Goal: Information Seeking & Learning: Learn about a topic

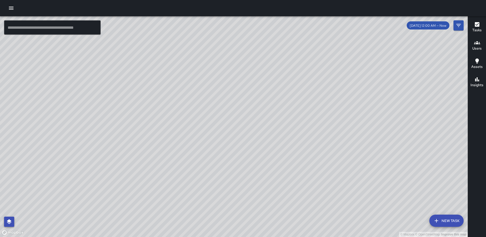
click at [11, 223] on icon "button" at bounding box center [9, 222] width 6 height 6
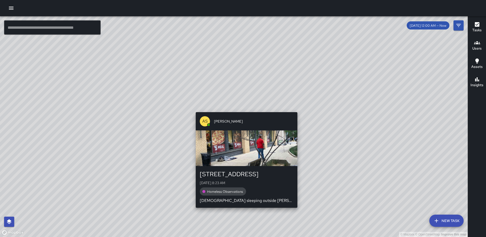
click at [244, 108] on div "© Mapbox © OpenStreetMap Improve this map AS Andre Smith 1200 First Street Nort…" at bounding box center [234, 126] width 468 height 221
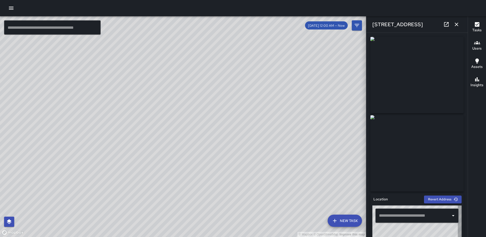
type input "**********"
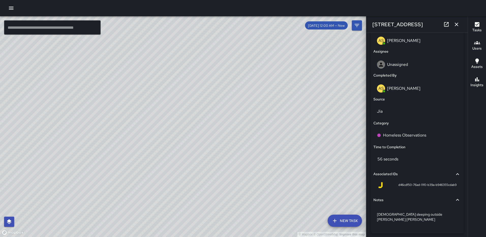
scroll to position [289, 0]
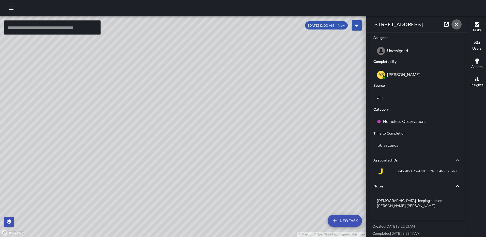
click at [453, 20] on div "[STREET_ADDRESS]" at bounding box center [416, 24] width 101 height 16
click at [456, 23] on icon "button" at bounding box center [457, 25] width 4 height 4
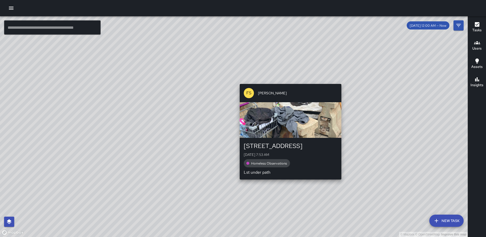
click at [289, 183] on div "© Mapbox © OpenStreetMap Improve this map FS Foday Sankoh 172 L Street Northeas…" at bounding box center [234, 126] width 468 height 221
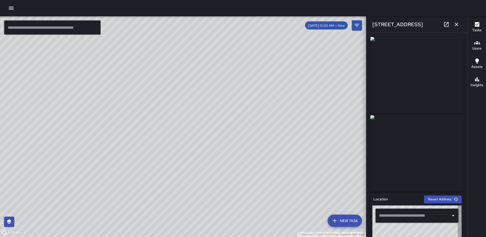
type input "**********"
click at [458, 24] on icon "button" at bounding box center [457, 24] width 6 height 6
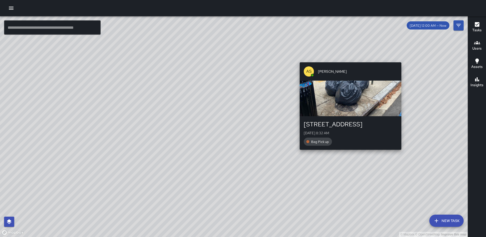
click at [349, 59] on div "© Mapbox © OpenStreetMap Improve this map AS Andre Smith 1179 3rd Street Northe…" at bounding box center [234, 126] width 468 height 221
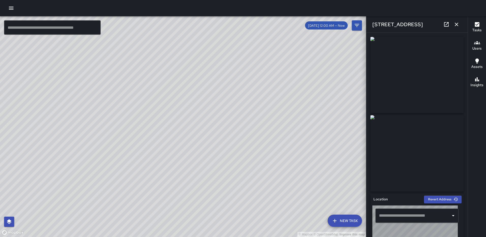
type input "**********"
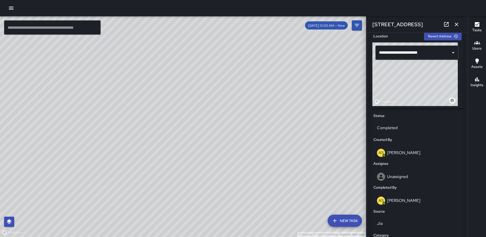
scroll to position [313, 0]
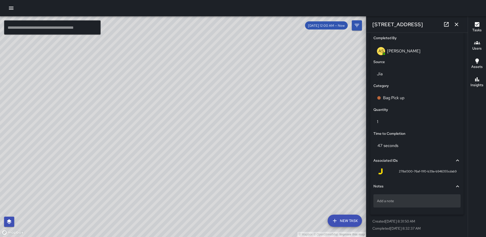
click at [398, 200] on p "Add a note" at bounding box center [417, 200] width 80 height 5
type textarea "*****"
click at [457, 24] on icon "button" at bounding box center [457, 25] width 4 height 4
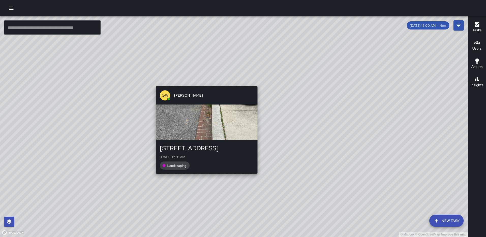
click at [204, 175] on div "GW Gerrod Woody 100 K Street Northeast Mon, Aug 11, 8:36 AM Landscaping" at bounding box center [207, 130] width 106 height 92
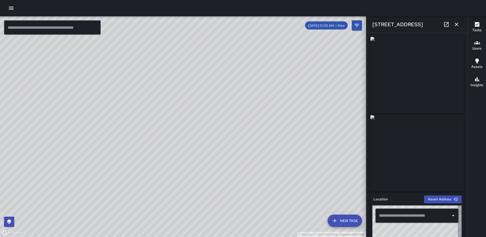
type input "**********"
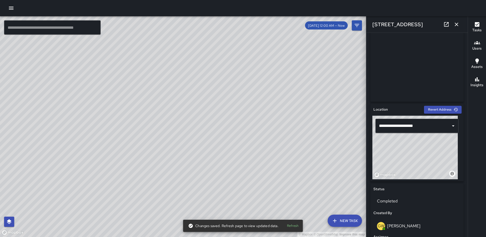
scroll to position [0, 0]
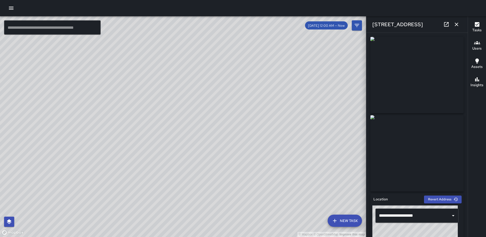
click at [457, 24] on icon "button" at bounding box center [457, 24] width 6 height 6
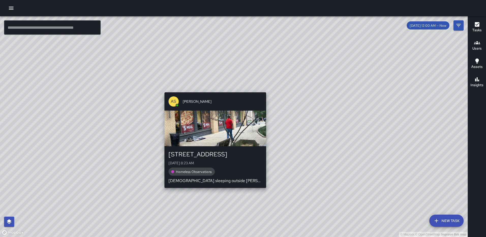
click at [213, 89] on div "© Mapbox © OpenStreetMap Improve this map AS Andre Smith 1200 First Street Nort…" at bounding box center [234, 126] width 468 height 221
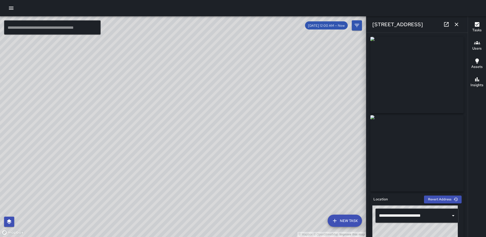
type input "**********"
click at [456, 24] on icon "button" at bounding box center [457, 24] width 6 height 6
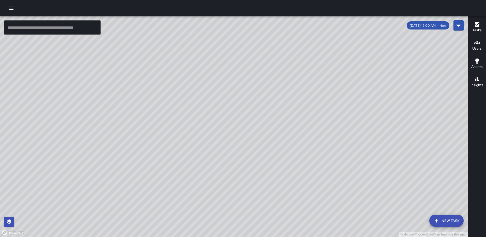
drag, startPoint x: 213, startPoint y: 127, endPoint x: 332, endPoint y: 111, distance: 120.1
click at [332, 111] on div "© Mapbox © OpenStreetMap Improve this map" at bounding box center [234, 126] width 468 height 221
drag, startPoint x: 343, startPoint y: 102, endPoint x: 287, endPoint y: 118, distance: 57.4
click at [287, 118] on div "© Mapbox © OpenStreetMap Improve this map" at bounding box center [234, 126] width 468 height 221
drag, startPoint x: 300, startPoint y: 125, endPoint x: 307, endPoint y: 134, distance: 11.6
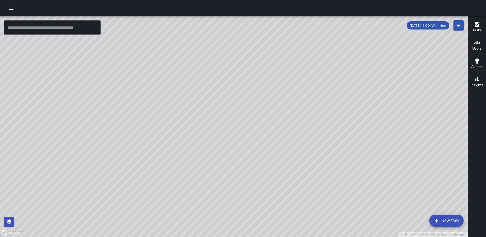
click at [307, 134] on div "© Mapbox © OpenStreetMap Improve this map" at bounding box center [234, 126] width 468 height 221
click at [459, 24] on icon "Filters" at bounding box center [458, 25] width 5 height 3
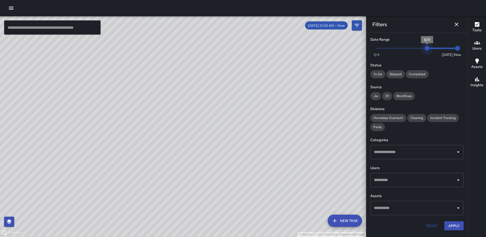
drag, startPoint x: 443, startPoint y: 49, endPoint x: 430, endPoint y: 49, distance: 13.5
click at [430, 49] on span "8/9" at bounding box center [427, 48] width 5 height 5
type input "*"
drag, startPoint x: 430, startPoint y: 49, endPoint x: 435, endPoint y: 49, distance: 4.6
click at [435, 49] on span "8/10" at bounding box center [437, 48] width 5 height 5
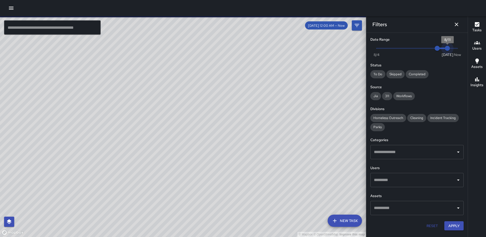
type input "*"
drag, startPoint x: 457, startPoint y: 47, endPoint x: 445, endPoint y: 48, distance: 11.7
click at [445, 48] on span "8/11" at bounding box center [447, 48] width 5 height 5
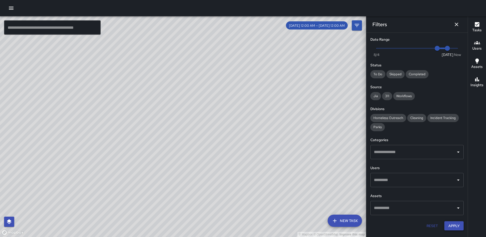
click at [457, 227] on button "Apply" at bounding box center [453, 225] width 19 height 9
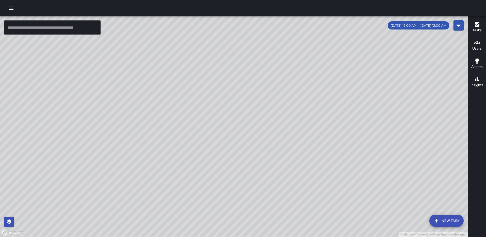
click at [481, 28] on h6 "Tasks" at bounding box center [476, 30] width 9 height 6
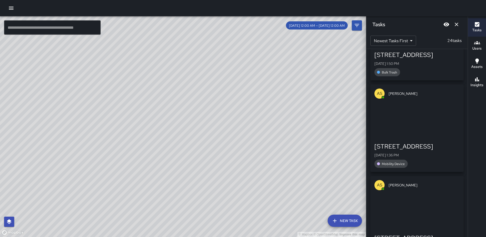
scroll to position [408, 0]
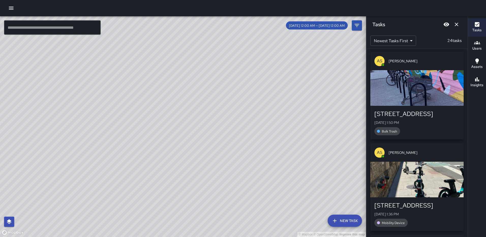
click at [422, 76] on div "button" at bounding box center [416, 88] width 93 height 36
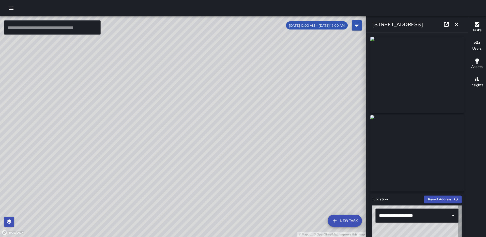
type input "**********"
click at [457, 24] on icon "button" at bounding box center [457, 24] width 6 height 6
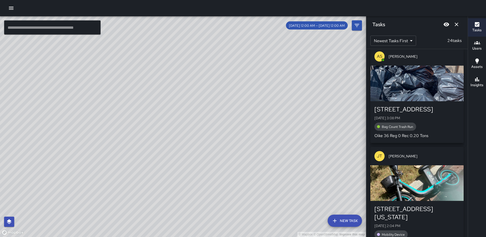
scroll to position [0, 0]
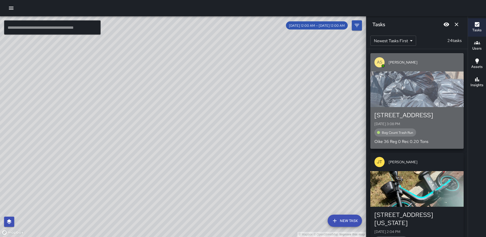
click at [417, 88] on div "button" at bounding box center [416, 89] width 93 height 36
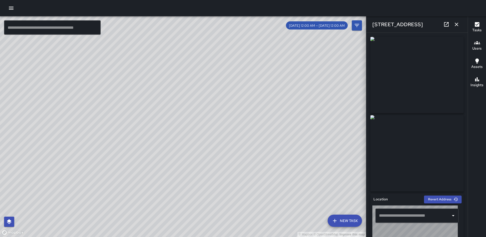
type input "**********"
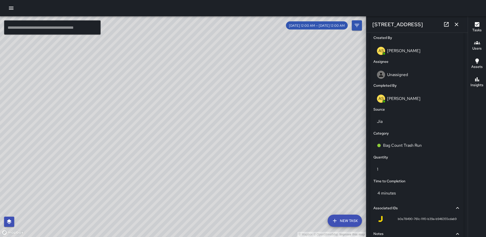
scroll to position [313, 0]
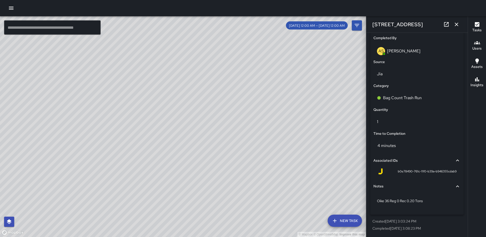
click at [456, 26] on icon "button" at bounding box center [457, 24] width 6 height 6
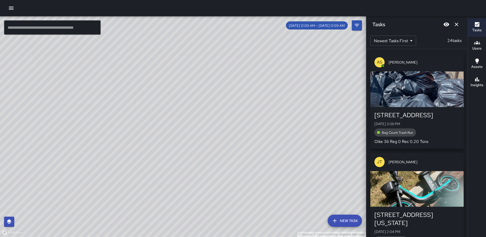
click at [458, 25] on icon "Dismiss" at bounding box center [457, 24] width 6 height 6
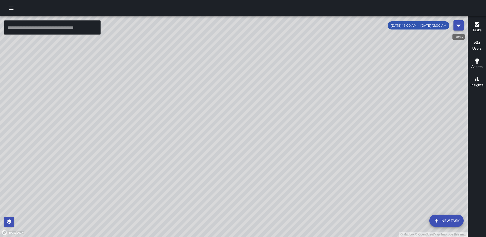
click at [459, 24] on icon "Filters" at bounding box center [459, 25] width 6 height 6
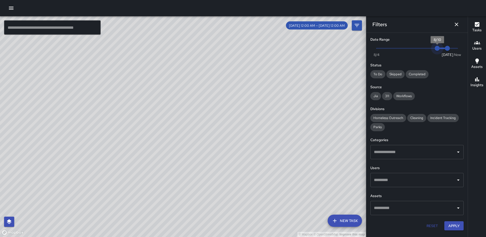
type input "*"
drag, startPoint x: 437, startPoint y: 47, endPoint x: 430, endPoint y: 47, distance: 6.9
click at [430, 47] on span "8/9" at bounding box center [427, 48] width 5 height 5
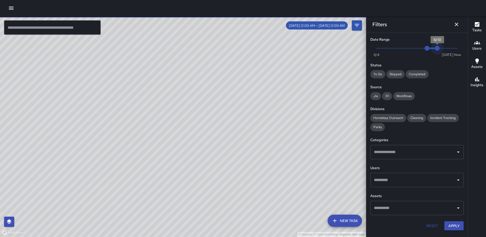
type input "*"
click at [437, 48] on span "8/10" at bounding box center [437, 48] width 5 height 5
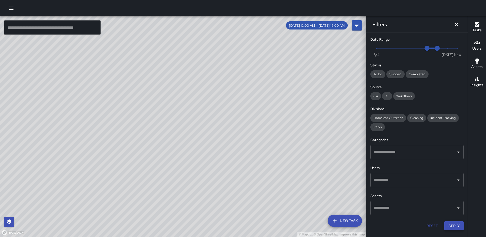
click at [452, 227] on button "Apply" at bounding box center [453, 225] width 19 height 9
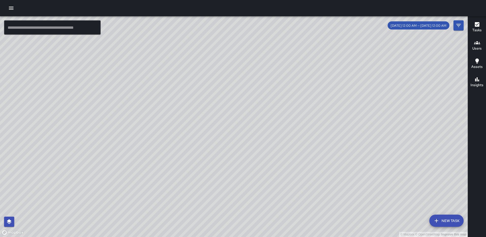
click at [474, 24] on icon "button" at bounding box center [477, 24] width 6 height 6
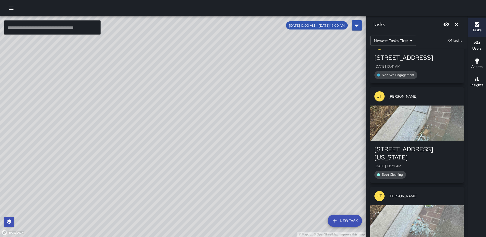
scroll to position [2053, 0]
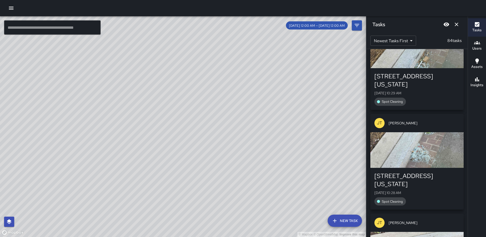
click at [432, 132] on div "button" at bounding box center [416, 150] width 93 height 36
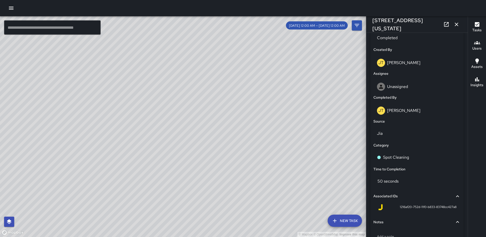
scroll to position [289, 0]
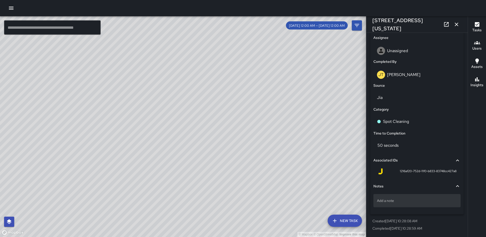
click at [413, 202] on p "Add a note" at bounding box center [417, 200] width 80 height 5
type textarea "**********"
click at [454, 26] on icon "button" at bounding box center [457, 24] width 6 height 6
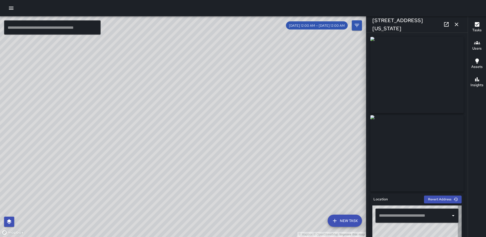
type input "**********"
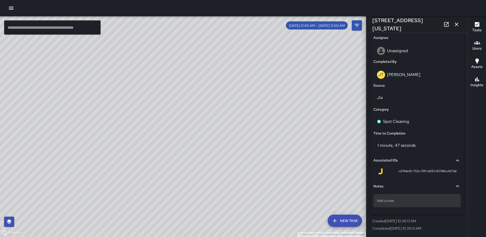
click at [413, 199] on p "Add a note" at bounding box center [417, 200] width 80 height 5
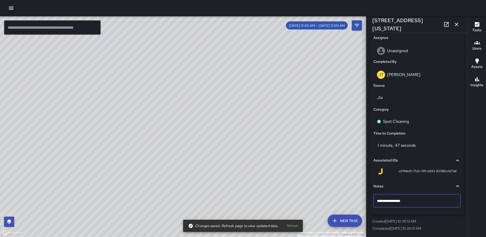
type textarea "**********"
click at [456, 24] on icon "button" at bounding box center [457, 25] width 4 height 4
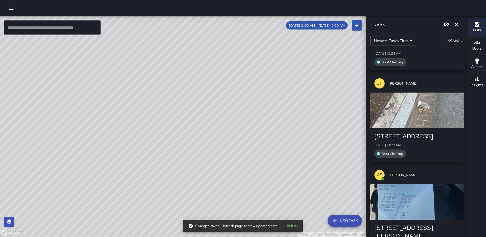
scroll to position [2587, 0]
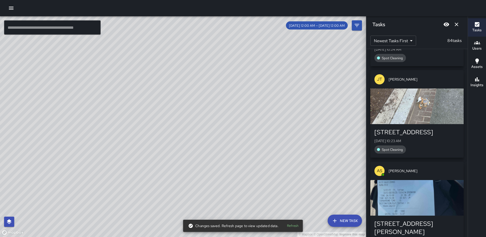
click at [415, 180] on div "button" at bounding box center [416, 198] width 93 height 36
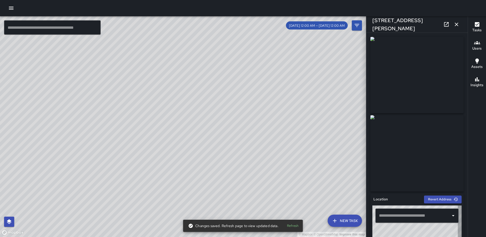
type input "**********"
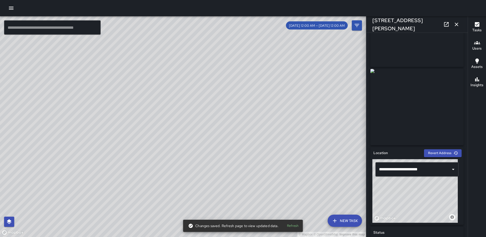
scroll to position [0, 0]
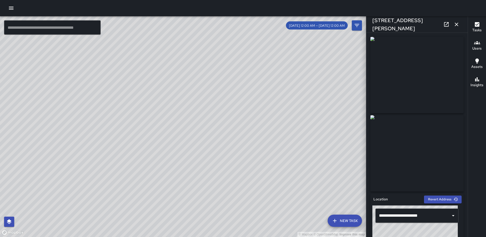
click at [445, 24] on icon at bounding box center [446, 24] width 6 height 6
click at [455, 22] on icon "button" at bounding box center [457, 24] width 6 height 6
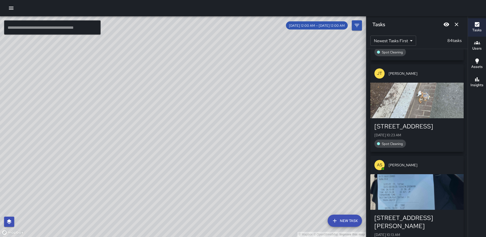
scroll to position [2663, 0]
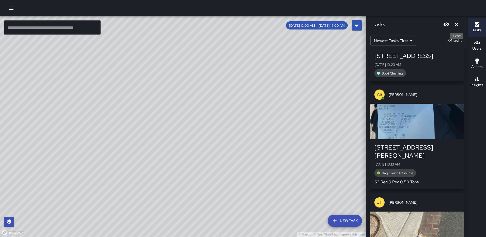
click at [457, 24] on icon "Dismiss" at bounding box center [457, 25] width 4 height 4
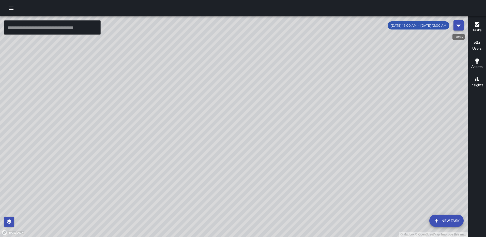
click at [458, 28] on icon "Filters" at bounding box center [459, 25] width 6 height 6
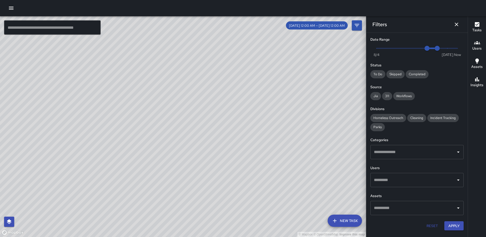
click at [397, 155] on input "text" at bounding box center [413, 152] width 81 height 10
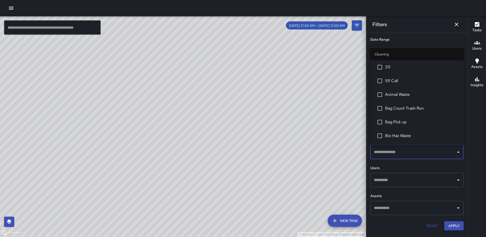
click at [408, 110] on span "Bag Count Trash Run" at bounding box center [422, 108] width 75 height 6
click at [453, 225] on button "Apply" at bounding box center [453, 225] width 19 height 9
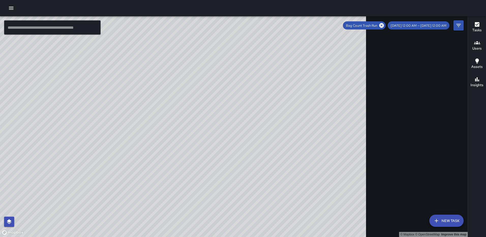
scroll to position [16, 0]
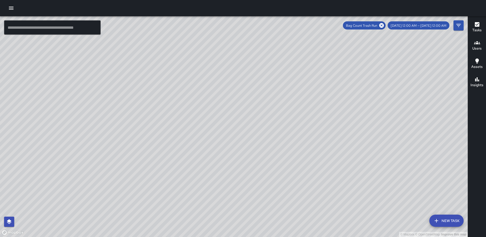
click at [476, 24] on icon "button" at bounding box center [477, 24] width 5 height 5
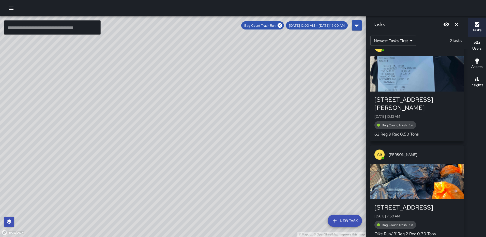
drag, startPoint x: 427, startPoint y: 171, endPoint x: 325, endPoint y: 144, distance: 105.5
click at [427, 171] on div "button" at bounding box center [416, 182] width 93 height 36
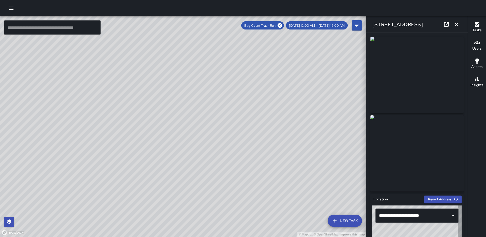
type input "**********"
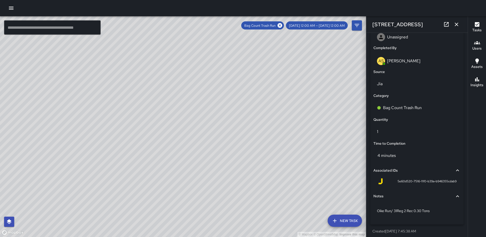
scroll to position [305, 0]
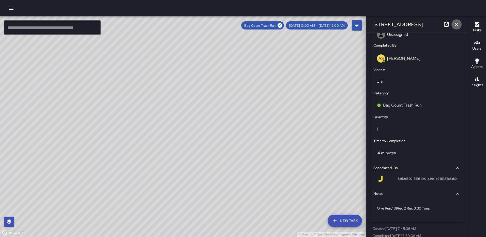
click at [459, 24] on icon "button" at bounding box center [457, 24] width 6 height 6
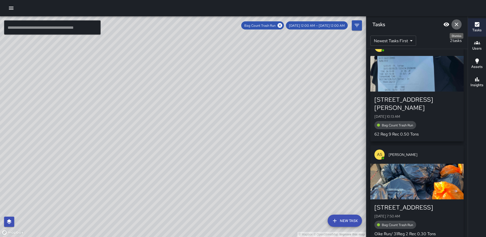
click at [456, 24] on icon "Dismiss" at bounding box center [457, 24] width 6 height 6
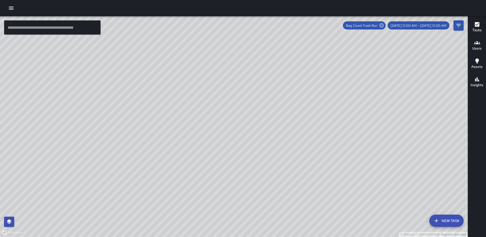
click at [384, 24] on icon at bounding box center [382, 26] width 6 height 6
click at [474, 26] on icon "button" at bounding box center [477, 24] width 6 height 6
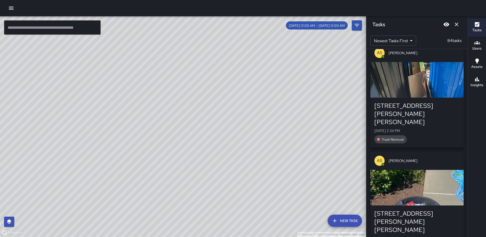
scroll to position [651, 0]
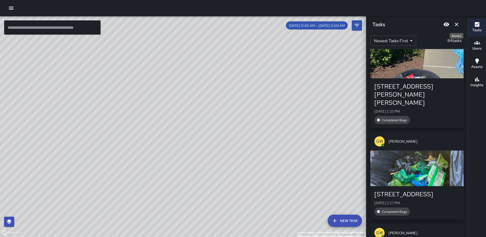
click at [455, 25] on icon "Dismiss" at bounding box center [457, 24] width 6 height 6
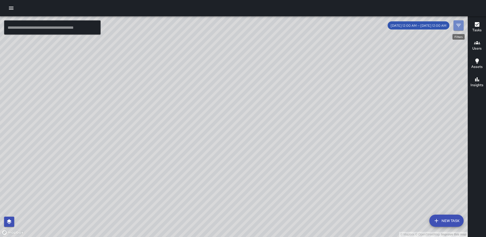
click at [456, 24] on icon "Filters" at bounding box center [459, 25] width 6 height 6
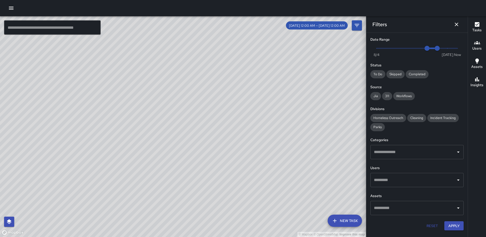
click at [417, 156] on input "text" at bounding box center [413, 152] width 81 height 10
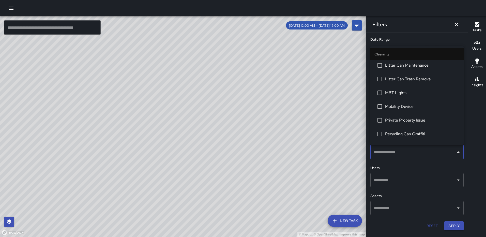
scroll to position [331, 0]
click at [397, 134] on span "Spot Cleaning" at bounding box center [422, 135] width 75 height 6
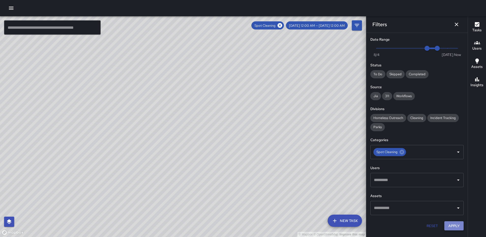
click at [452, 225] on button "Apply" at bounding box center [453, 225] width 19 height 9
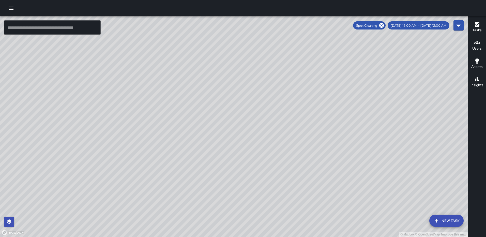
click at [474, 24] on icon "button" at bounding box center [477, 24] width 6 height 6
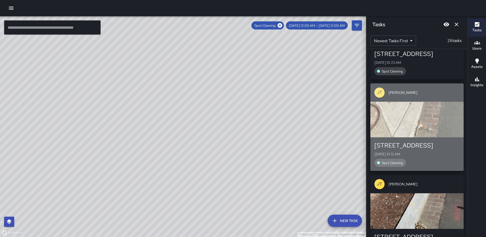
click at [424, 102] on div "button" at bounding box center [416, 120] width 93 height 36
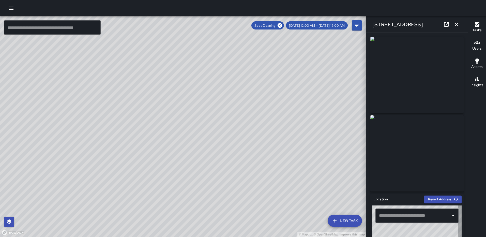
type input "**********"
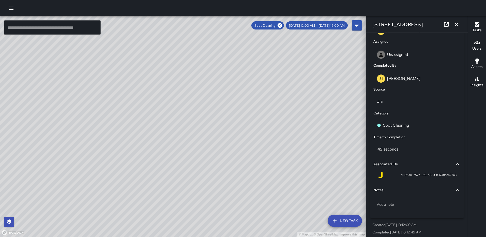
scroll to position [289, 0]
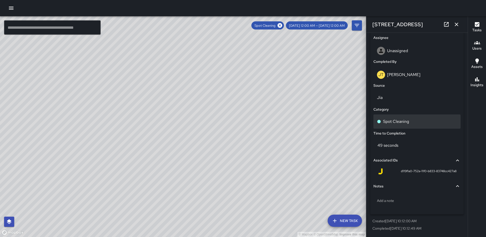
click at [402, 122] on p "Spot Cleaning" at bounding box center [396, 121] width 26 height 6
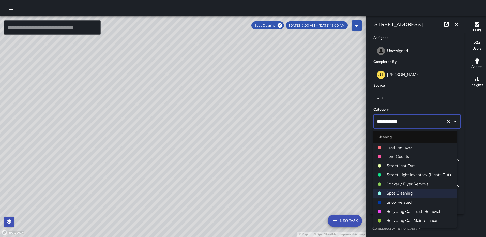
click at [403, 146] on span "Trash Removal" at bounding box center [420, 147] width 66 height 6
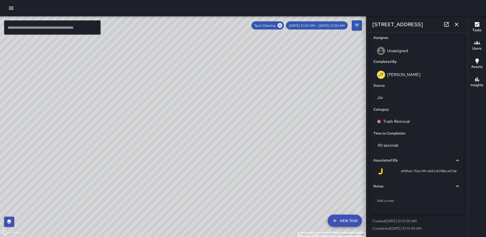
click at [457, 22] on icon "button" at bounding box center [457, 24] width 6 height 6
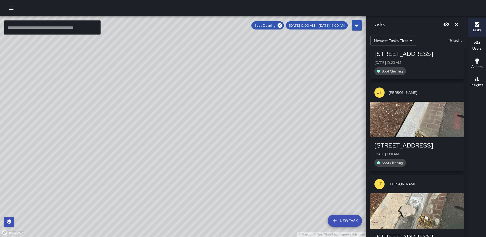
click at [411, 193] on div "button" at bounding box center [416, 211] width 93 height 36
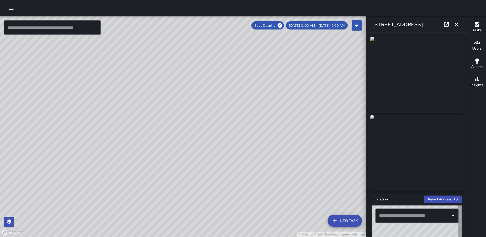
type input "**********"
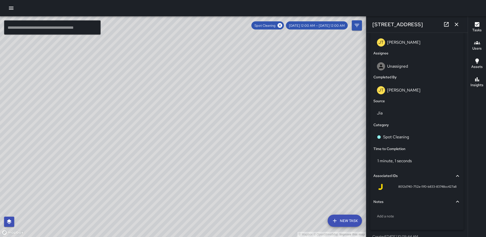
scroll to position [275, 0]
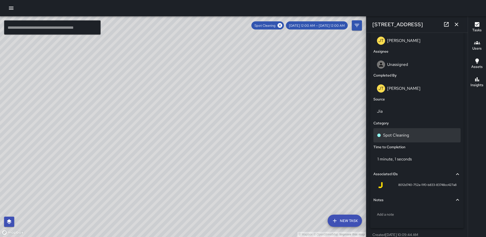
click at [406, 133] on p "Spot Cleaning" at bounding box center [396, 135] width 26 height 6
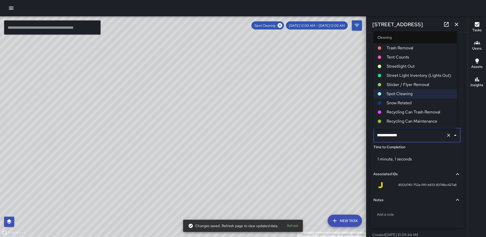
click at [416, 48] on span "Trash Removal" at bounding box center [420, 48] width 66 height 6
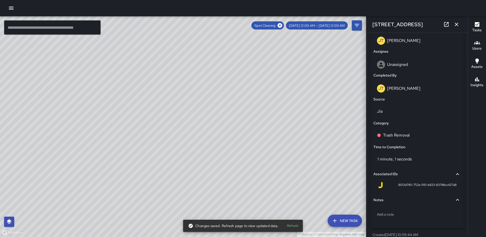
click at [455, 24] on icon "button" at bounding box center [457, 24] width 6 height 6
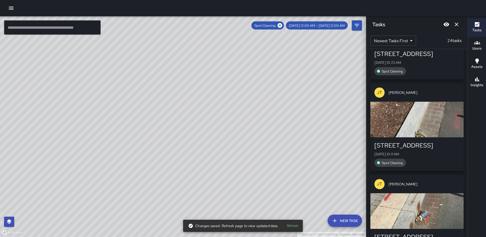
click at [413, 110] on div "button" at bounding box center [416, 120] width 93 height 36
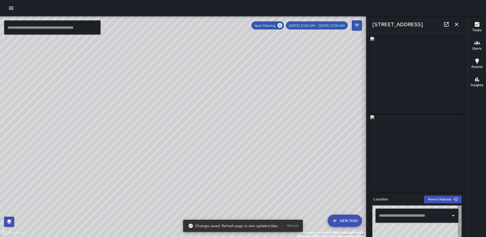
type input "**********"
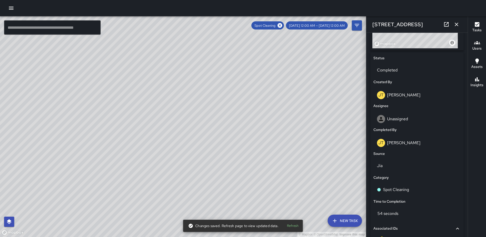
scroll to position [229, 0]
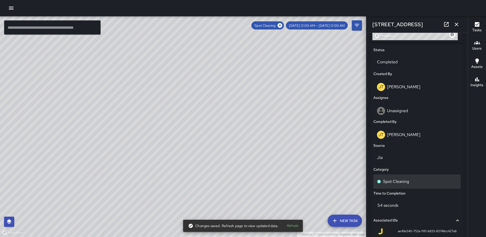
click at [408, 180] on p "Spot Cleaning" at bounding box center [396, 182] width 26 height 6
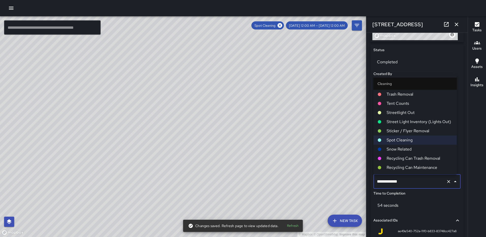
click at [405, 92] on span "Trash Removal" at bounding box center [420, 94] width 66 height 6
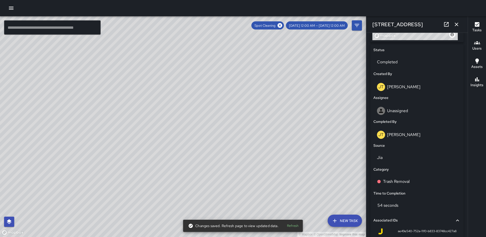
click at [457, 23] on icon "button" at bounding box center [457, 24] width 6 height 6
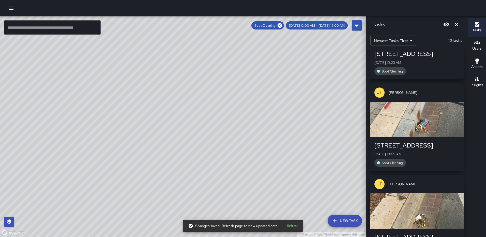
click at [419, 102] on div "button" at bounding box center [416, 120] width 93 height 36
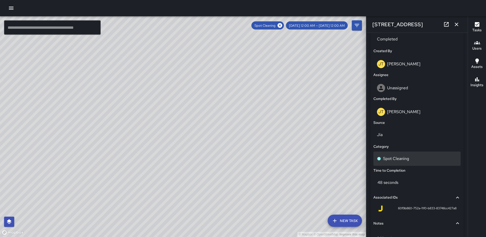
scroll to position [251, 0]
click at [410, 155] on div "Spot Cleaning" at bounding box center [417, 159] width 87 height 14
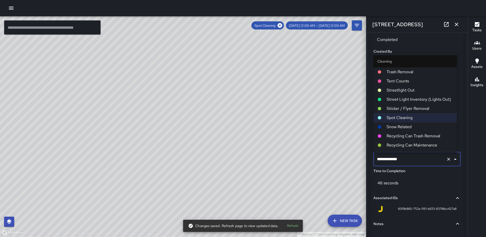
click at [417, 71] on span "Trash Removal" at bounding box center [420, 72] width 66 height 6
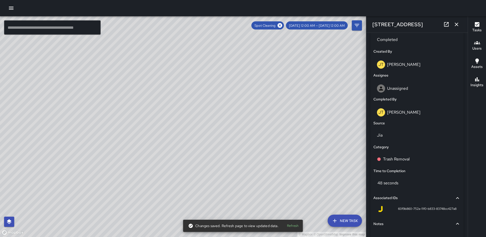
click at [459, 24] on icon "button" at bounding box center [457, 24] width 6 height 6
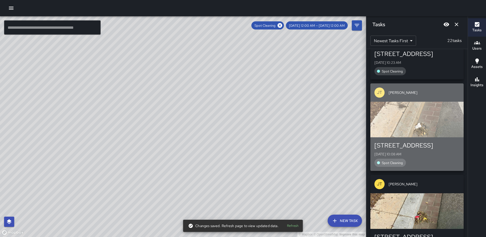
click at [423, 102] on div "button" at bounding box center [416, 120] width 93 height 36
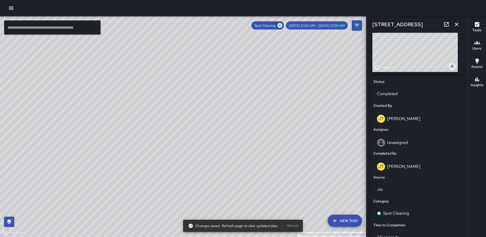
scroll to position [289, 0]
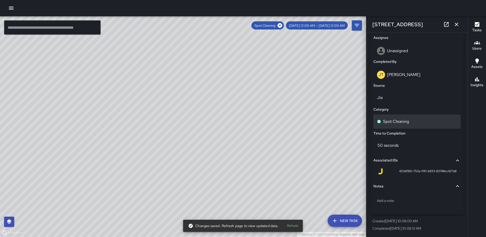
click at [413, 121] on div "Spot Cleaning" at bounding box center [417, 121] width 80 height 6
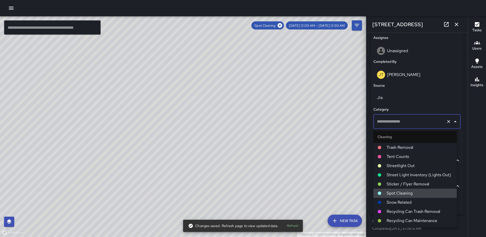
type input "**********"
click at [411, 146] on span "Trash Removal" at bounding box center [420, 147] width 66 height 6
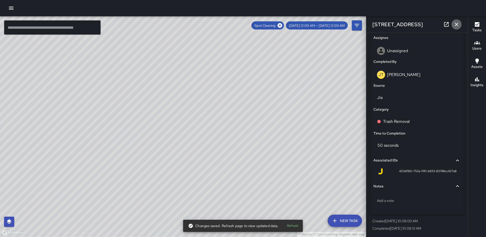
click at [458, 23] on icon "button" at bounding box center [457, 24] width 6 height 6
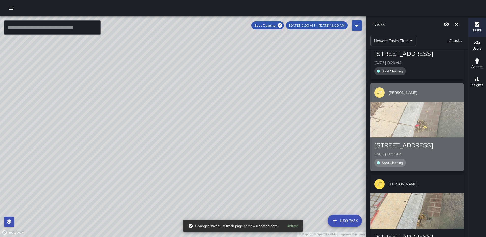
click at [427, 102] on div "button" at bounding box center [416, 120] width 93 height 36
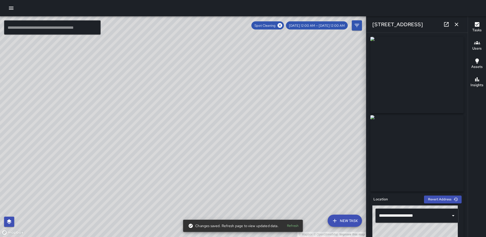
click at [431, 90] on img at bounding box center [416, 75] width 93 height 76
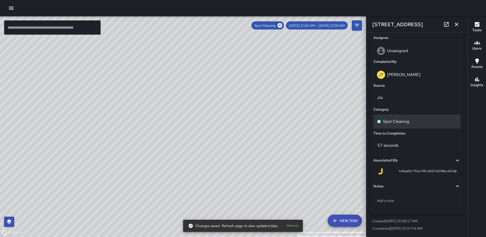
click at [396, 119] on p "Spot Cleaning" at bounding box center [396, 121] width 26 height 6
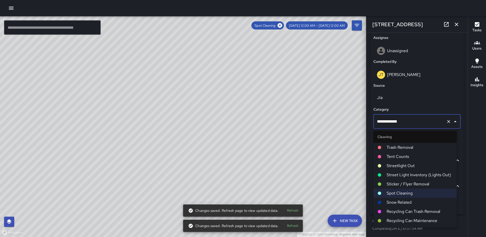
click at [400, 147] on span "Trash Removal" at bounding box center [420, 147] width 66 height 6
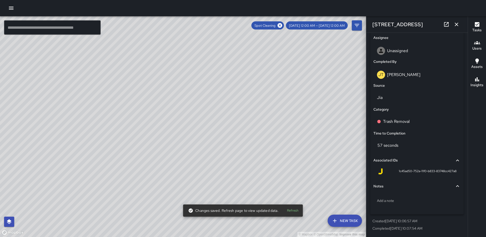
click at [454, 26] on icon "button" at bounding box center [457, 24] width 6 height 6
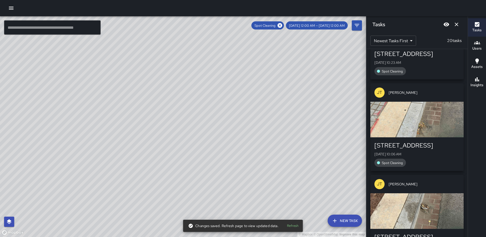
click at [434, 102] on div "button" at bounding box center [416, 120] width 93 height 36
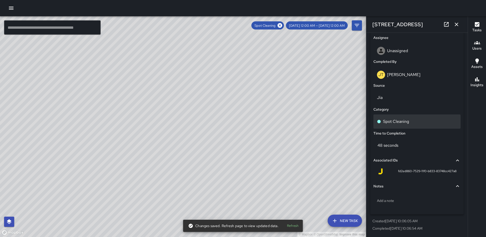
click at [389, 121] on p "Spot Cleaning" at bounding box center [396, 121] width 26 height 6
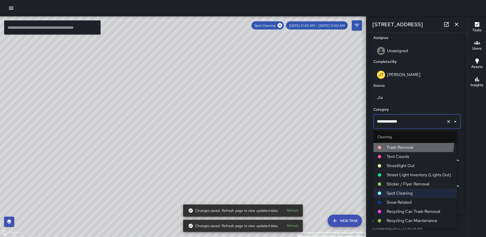
click at [411, 144] on li "Trash Removal" at bounding box center [415, 147] width 83 height 9
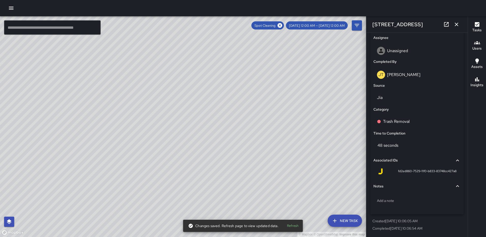
click at [457, 23] on icon "button" at bounding box center [457, 24] width 6 height 6
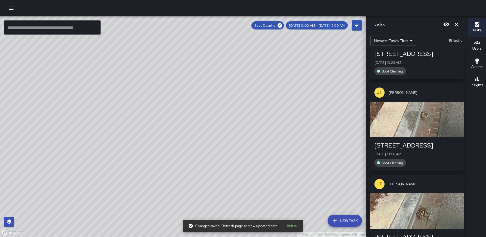
click at [426, 102] on div "button" at bounding box center [416, 120] width 93 height 36
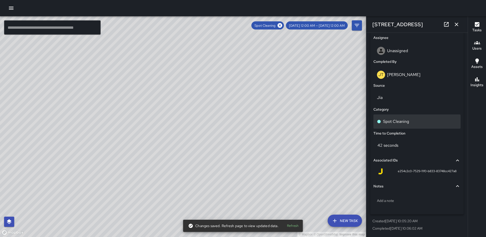
click at [405, 124] on p "Spot Cleaning" at bounding box center [396, 121] width 26 height 6
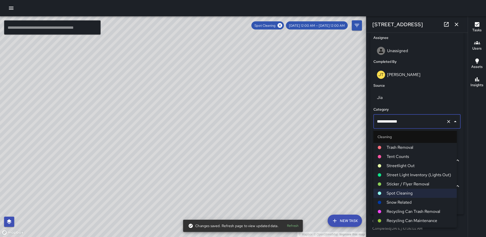
click at [406, 145] on span "Trash Removal" at bounding box center [420, 147] width 66 height 6
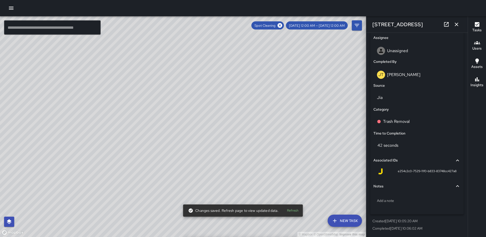
click at [455, 25] on icon "button" at bounding box center [457, 24] width 6 height 6
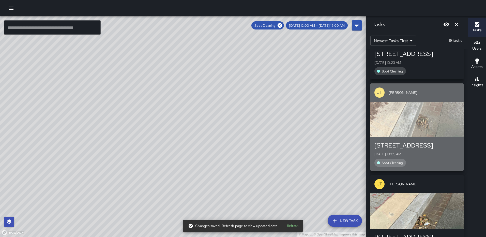
click at [429, 102] on div "button" at bounding box center [416, 120] width 93 height 36
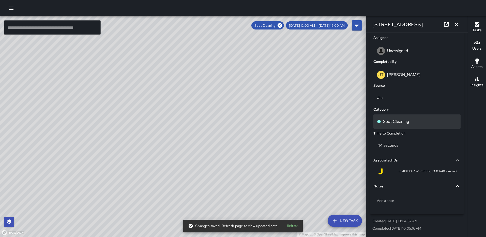
click at [404, 120] on p "Spot Cleaning" at bounding box center [396, 121] width 26 height 6
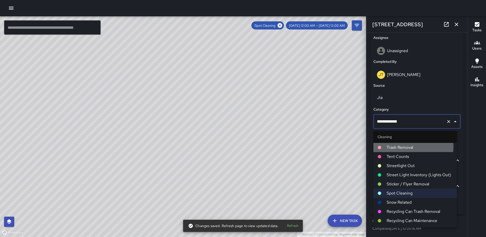
click at [403, 146] on span "Trash Removal" at bounding box center [420, 147] width 66 height 6
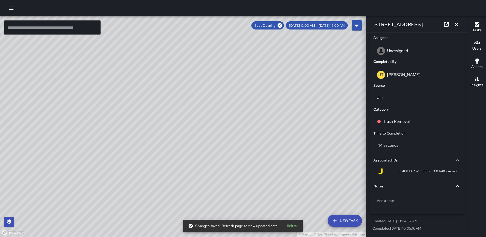
click at [455, 26] on icon "button" at bounding box center [457, 24] width 6 height 6
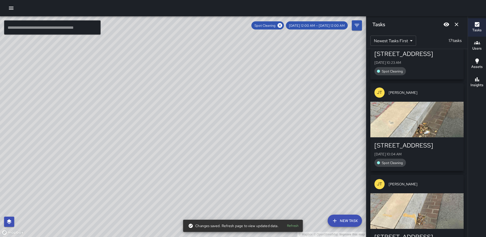
click at [422, 102] on div "button" at bounding box center [416, 120] width 93 height 36
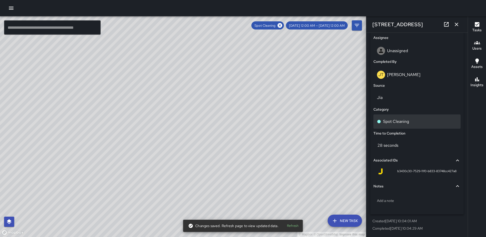
click at [403, 119] on p "Spot Cleaning" at bounding box center [396, 121] width 26 height 6
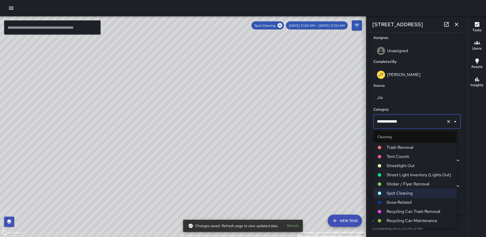
click at [404, 149] on span "Trash Removal" at bounding box center [420, 147] width 66 height 6
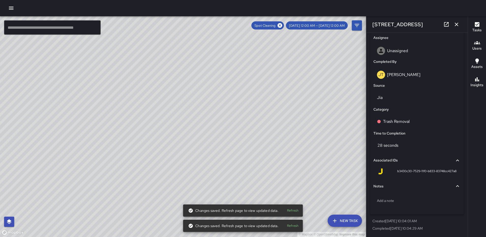
click at [454, 25] on icon "button" at bounding box center [457, 24] width 6 height 6
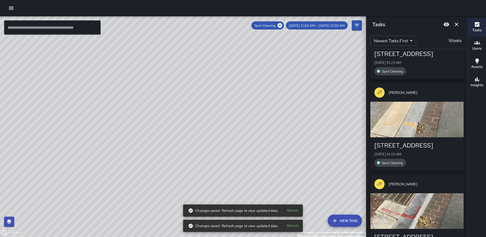
click at [418, 102] on div "button" at bounding box center [416, 120] width 93 height 36
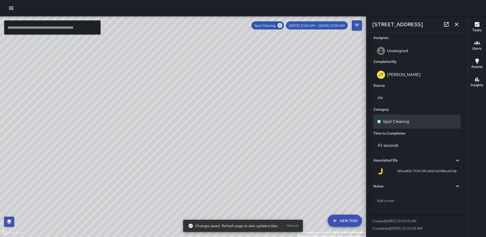
click at [402, 118] on div "Spot Cleaning" at bounding box center [417, 121] width 87 height 14
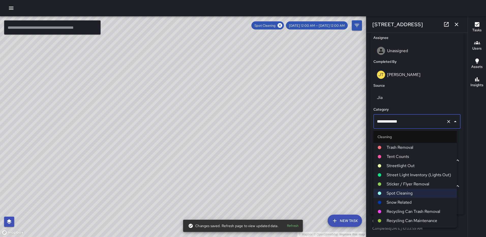
click at [408, 145] on span "Trash Removal" at bounding box center [420, 147] width 66 height 6
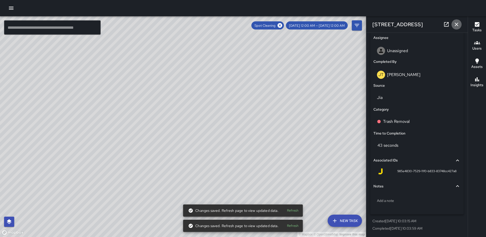
click at [454, 24] on icon "button" at bounding box center [457, 24] width 6 height 6
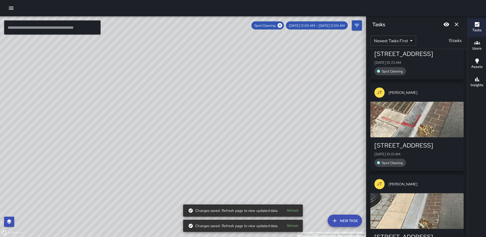
click at [426, 102] on div "button" at bounding box center [416, 120] width 93 height 36
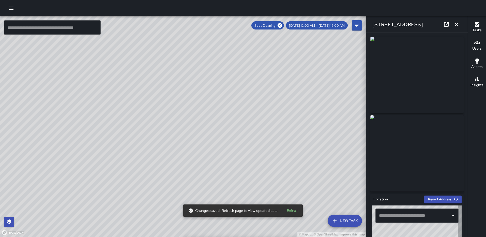
type input "**********"
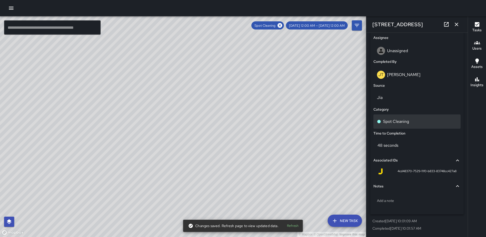
click at [402, 119] on p "Spot Cleaning" at bounding box center [396, 121] width 26 height 6
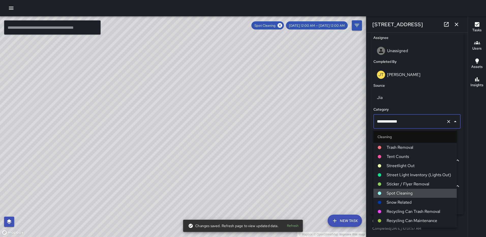
click at [407, 143] on ul "Cleaning Trash Removal Tent Counts Streetlight Out Street Light Inventory (Ligh…" at bounding box center [415, 178] width 83 height 99
click at [407, 148] on span "Trash Removal" at bounding box center [420, 147] width 66 height 6
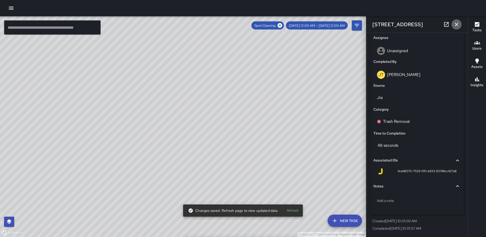
click at [458, 25] on icon "button" at bounding box center [457, 24] width 6 height 6
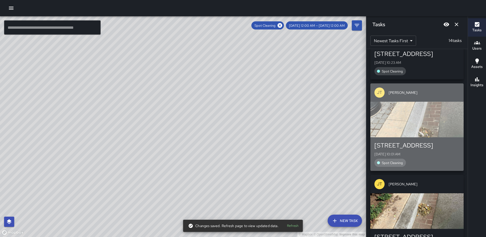
click at [426, 102] on div "button" at bounding box center [416, 120] width 93 height 36
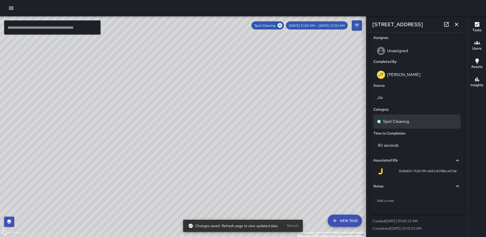
click at [404, 125] on div "Spot Cleaning" at bounding box center [417, 121] width 87 height 14
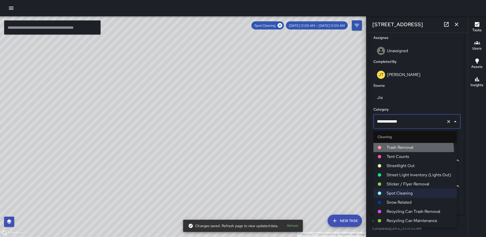
click at [406, 151] on li "Trash Removal" at bounding box center [415, 147] width 83 height 9
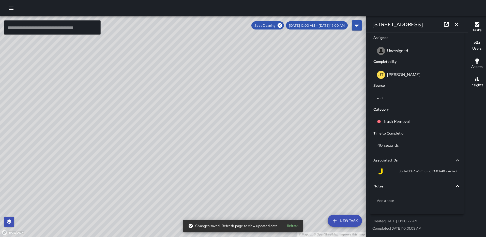
click at [455, 26] on icon "button" at bounding box center [457, 24] width 6 height 6
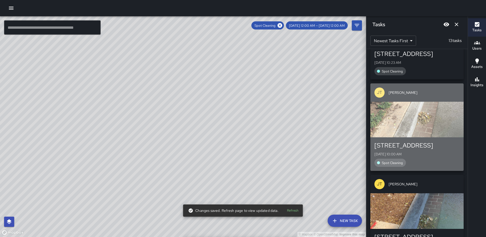
click at [446, 102] on div "button" at bounding box center [416, 120] width 93 height 36
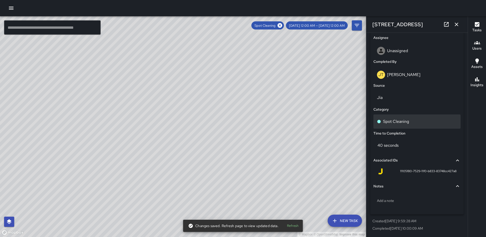
click at [401, 124] on p "Spot Cleaning" at bounding box center [396, 121] width 26 height 6
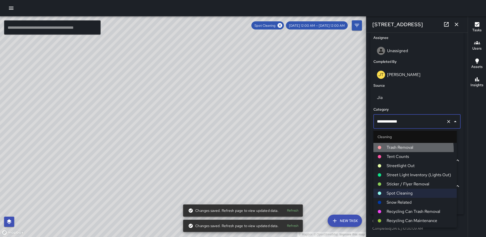
click at [399, 150] on span "Trash Removal" at bounding box center [420, 147] width 66 height 6
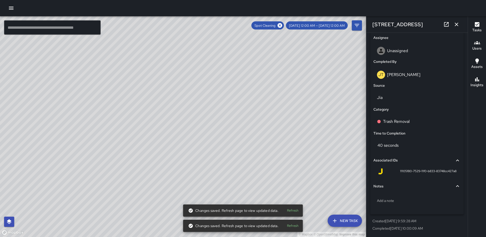
click at [455, 24] on icon "button" at bounding box center [457, 24] width 6 height 6
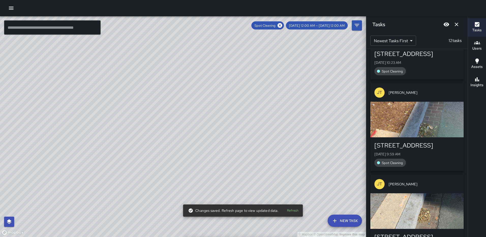
click at [421, 111] on div "button" at bounding box center [416, 120] width 93 height 36
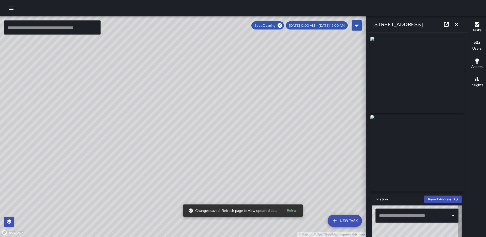
type input "**********"
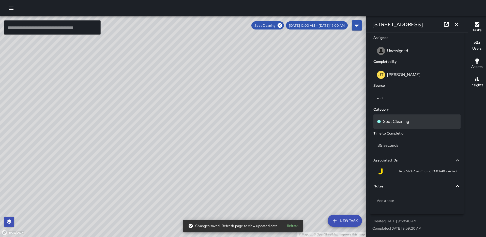
click at [414, 122] on div "Spot Cleaning" at bounding box center [417, 121] width 80 height 6
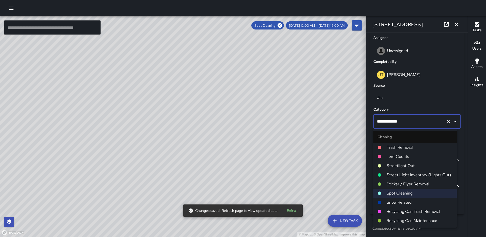
drag, startPoint x: 413, startPoint y: 145, endPoint x: 414, endPoint y: 142, distance: 2.8
click at [413, 145] on span "Trash Removal" at bounding box center [420, 147] width 66 height 6
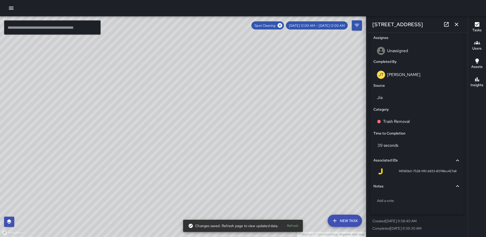
click at [458, 25] on icon "button" at bounding box center [457, 24] width 6 height 6
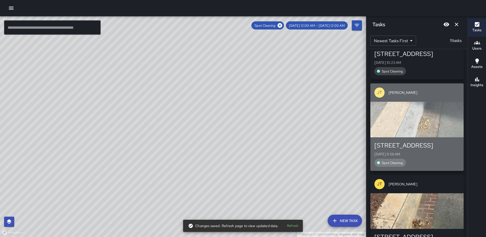
click at [435, 102] on div "button" at bounding box center [416, 120] width 93 height 36
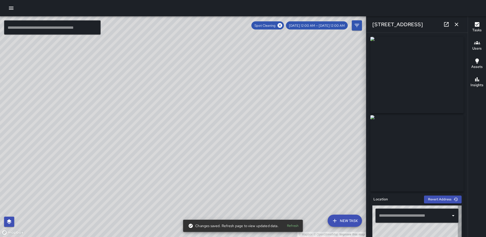
type input "**********"
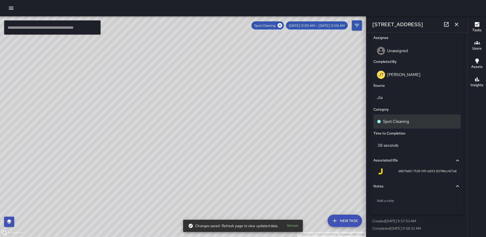
click at [407, 118] on div "Spot Cleaning" at bounding box center [417, 121] width 87 height 14
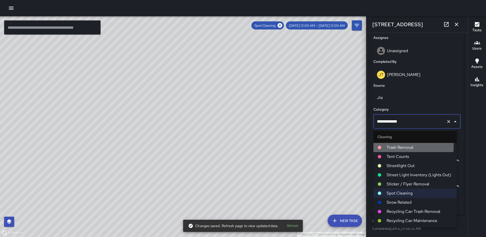
click at [405, 146] on span "Trash Removal" at bounding box center [420, 147] width 66 height 6
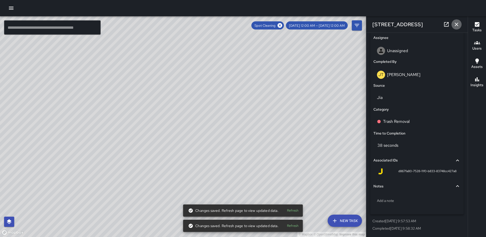
click at [456, 23] on icon "button" at bounding box center [457, 24] width 6 height 6
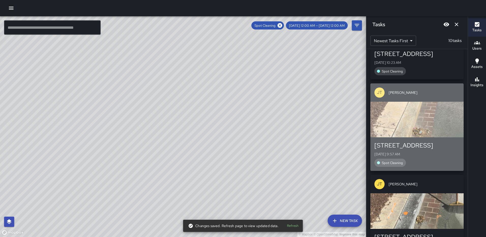
click at [432, 102] on div "button" at bounding box center [416, 120] width 93 height 36
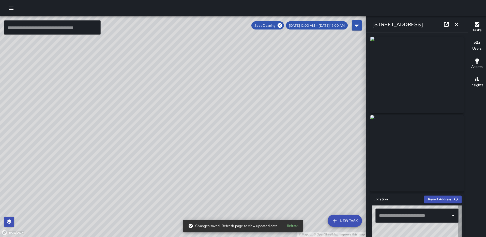
type input "**********"
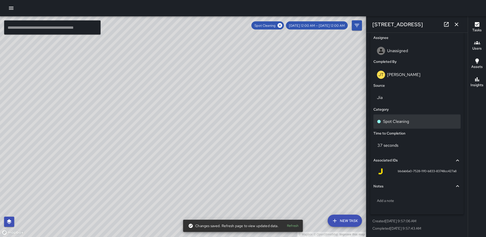
click at [410, 121] on div "Spot Cleaning" at bounding box center [417, 121] width 80 height 6
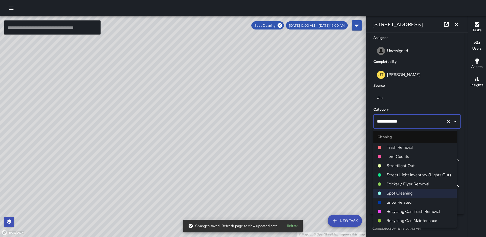
click at [413, 148] on span "Trash Removal" at bounding box center [420, 147] width 66 height 6
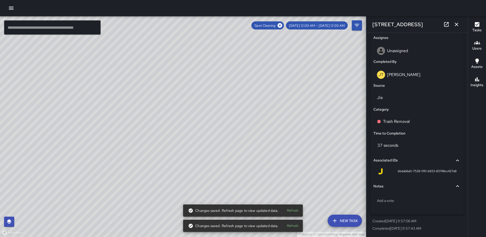
click at [459, 25] on icon "button" at bounding box center [457, 24] width 6 height 6
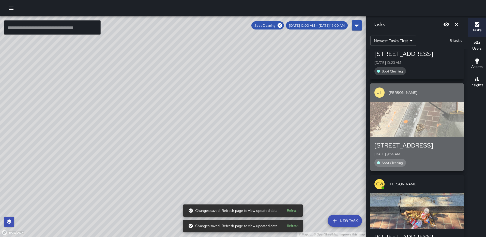
click at [434, 102] on div "button" at bounding box center [416, 120] width 93 height 36
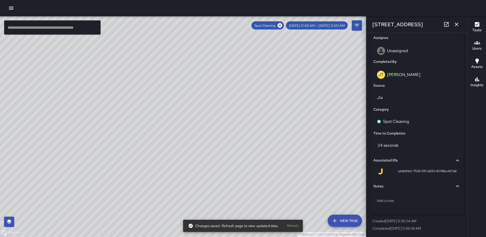
click at [393, 118] on p "Spot Cleaning" at bounding box center [396, 121] width 26 height 6
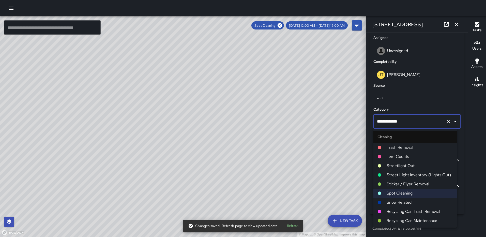
click at [417, 145] on span "Trash Removal" at bounding box center [420, 147] width 66 height 6
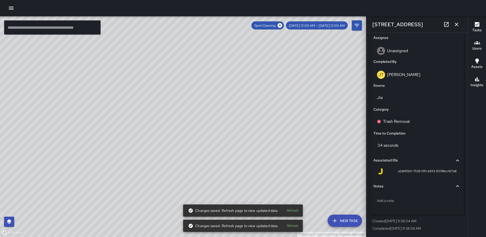
scroll to position [565, 0]
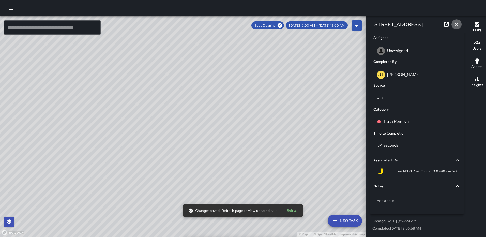
click at [457, 21] on icon "button" at bounding box center [457, 24] width 6 height 6
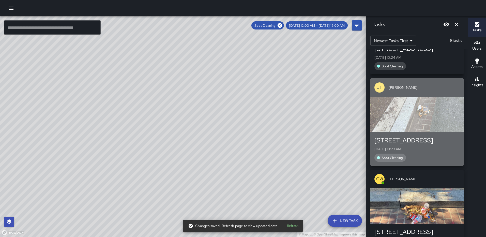
click at [421, 101] on div "button" at bounding box center [416, 115] width 93 height 36
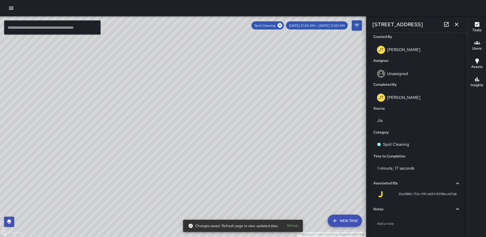
scroll to position [289, 0]
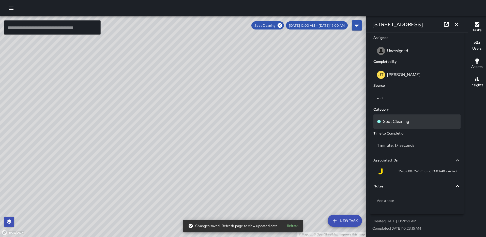
click at [399, 120] on p "Spot Cleaning" at bounding box center [396, 121] width 26 height 6
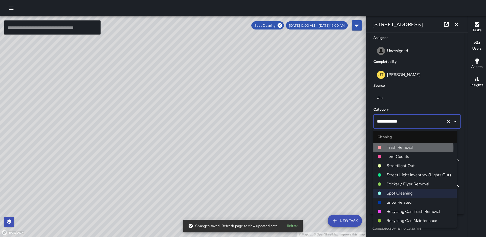
click at [406, 148] on span "Trash Removal" at bounding box center [420, 147] width 66 height 6
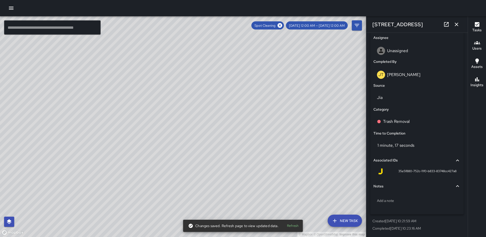
click at [455, 26] on icon "button" at bounding box center [457, 24] width 6 height 6
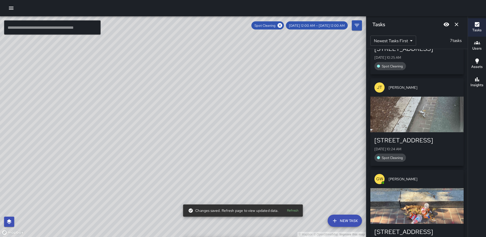
click at [418, 97] on div "button" at bounding box center [416, 115] width 93 height 36
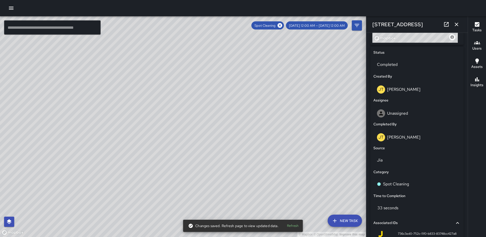
scroll to position [289, 0]
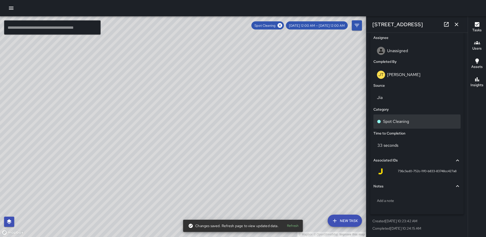
click at [392, 123] on p "Spot Cleaning" at bounding box center [396, 121] width 26 height 6
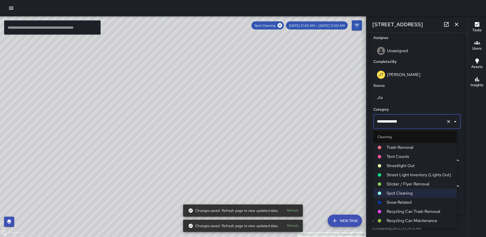
click at [393, 146] on span "Trash Removal" at bounding box center [420, 147] width 66 height 6
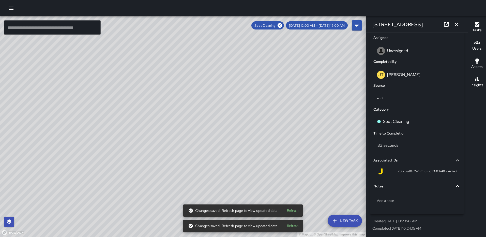
scroll to position [382, 0]
click at [454, 23] on icon "button" at bounding box center [457, 24] width 6 height 6
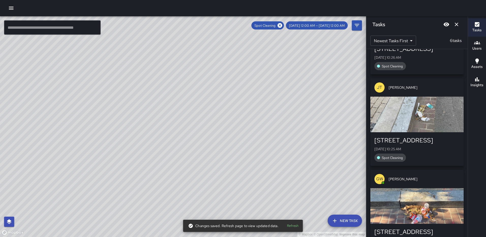
click at [432, 97] on div "button" at bounding box center [416, 115] width 93 height 36
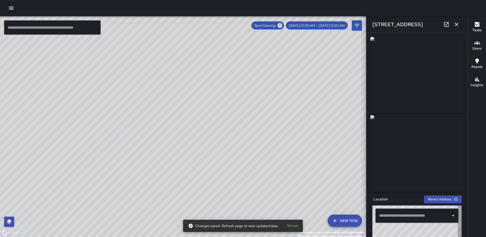
type input "**********"
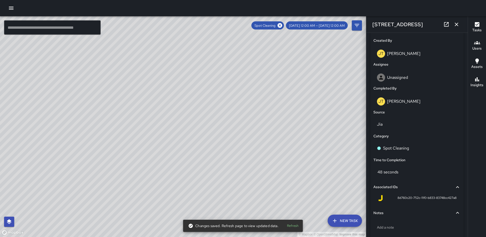
scroll to position [289, 0]
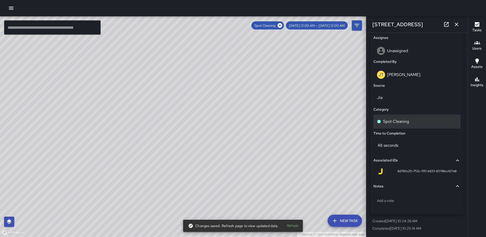
click at [394, 119] on p "Spot Cleaning" at bounding box center [396, 121] width 26 height 6
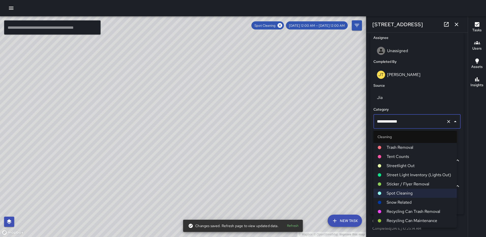
click at [402, 145] on span "Trash Removal" at bounding box center [420, 147] width 66 height 6
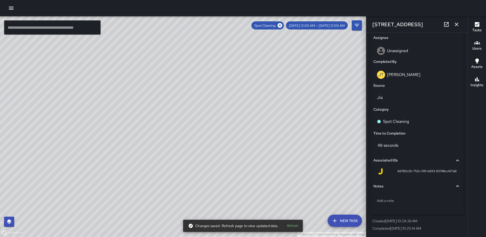
scroll to position [290, 0]
click at [457, 24] on icon "button" at bounding box center [457, 24] width 6 height 6
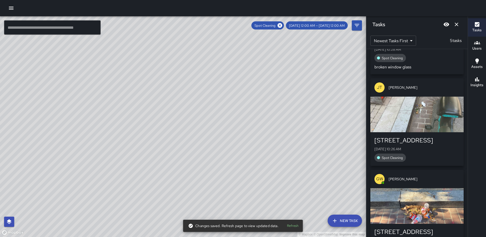
click at [420, 99] on div "button" at bounding box center [416, 115] width 93 height 36
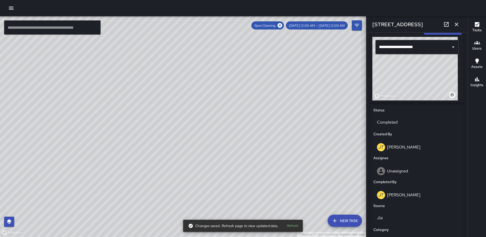
scroll to position [256, 0]
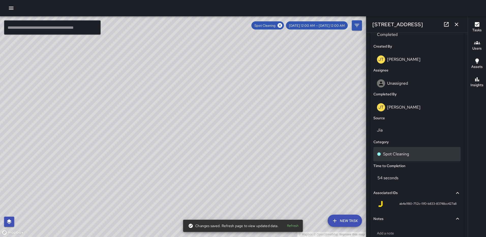
click at [400, 151] on p "Spot Cleaning" at bounding box center [396, 154] width 26 height 6
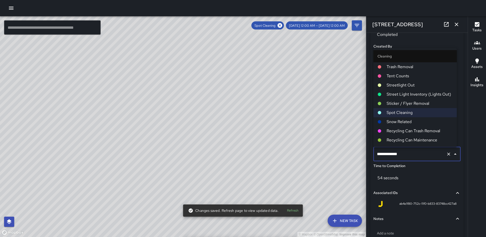
click at [407, 66] on span "Trash Removal" at bounding box center [420, 67] width 66 height 6
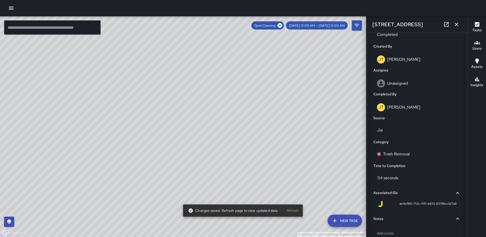
scroll to position [199, 0]
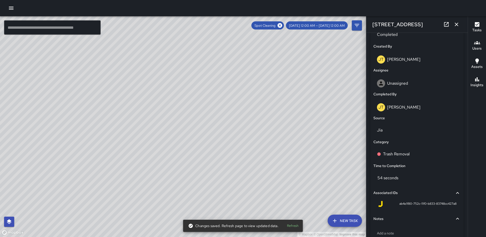
click at [459, 24] on icon "button" at bounding box center [457, 24] width 6 height 6
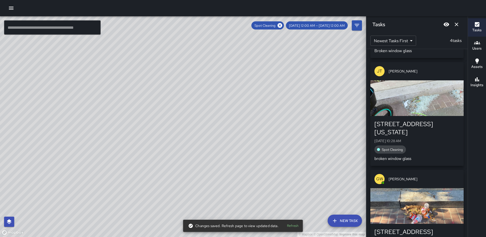
click at [416, 188] on div "button" at bounding box center [416, 206] width 93 height 36
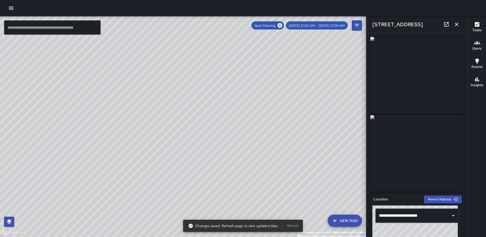
scroll to position [289, 0]
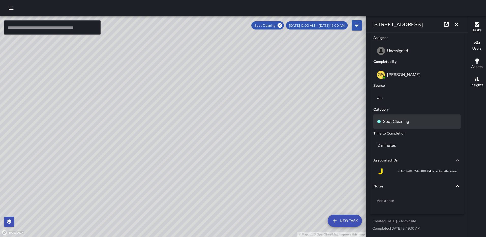
click at [398, 123] on p "Spot Cleaning" at bounding box center [396, 121] width 26 height 6
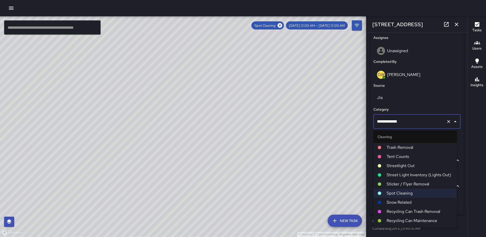
click at [395, 144] on li "Trash Removal" at bounding box center [415, 147] width 83 height 9
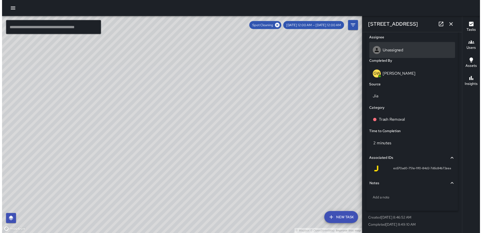
scroll to position [107, 0]
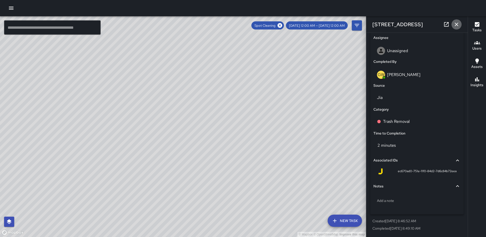
click at [454, 25] on icon "button" at bounding box center [457, 24] width 6 height 6
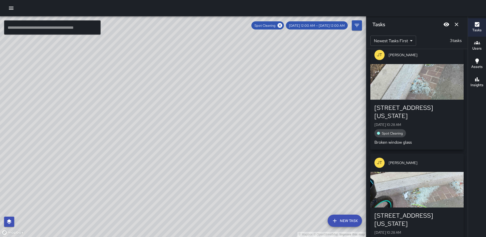
click at [458, 21] on button "Dismiss" at bounding box center [457, 24] width 10 height 10
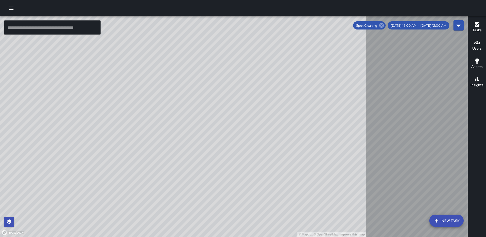
click at [384, 27] on icon at bounding box center [382, 26] width 6 height 6
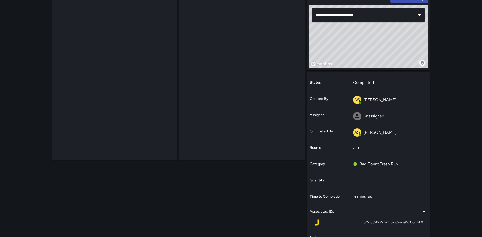
scroll to position [91, 0]
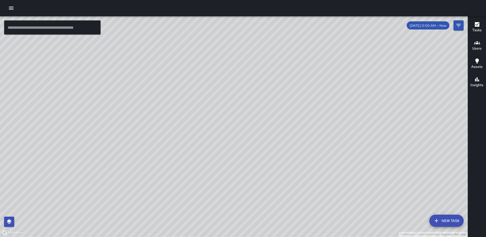
click at [478, 25] on icon "button" at bounding box center [477, 24] width 5 height 5
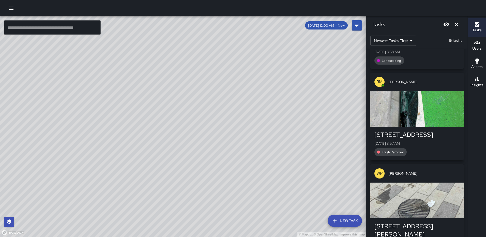
scroll to position [76, 0]
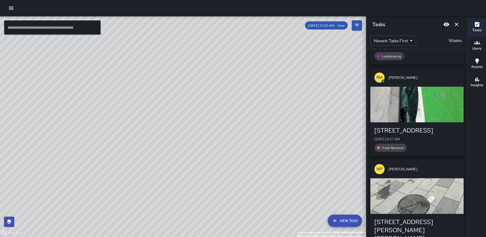
click at [420, 102] on div "button" at bounding box center [416, 105] width 93 height 36
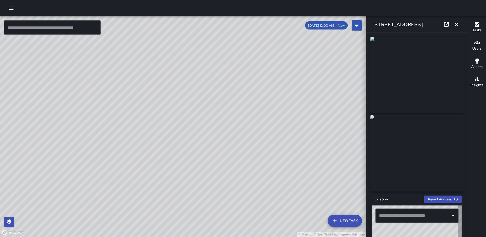
type input "**********"
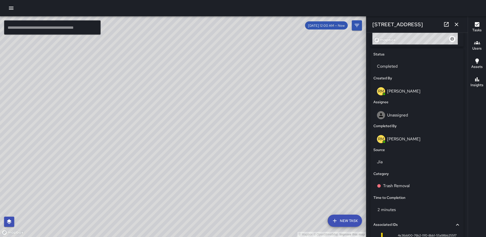
scroll to position [238, 0]
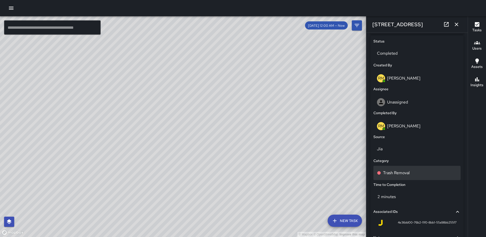
click at [403, 171] on p "Trash Removal" at bounding box center [396, 173] width 27 height 6
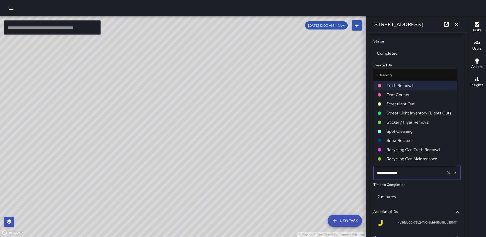
click at [411, 130] on span "Spot Cleaning" at bounding box center [420, 131] width 66 height 6
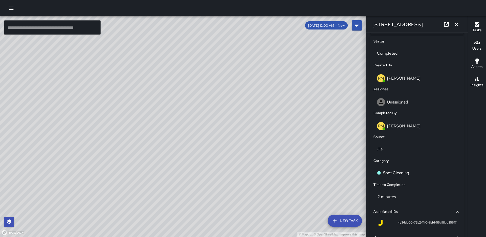
scroll to position [289, 0]
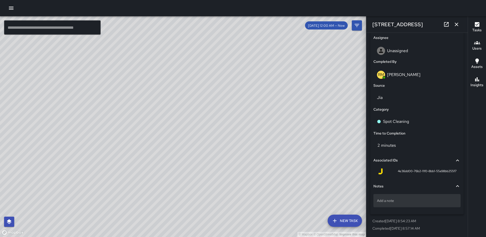
click at [408, 203] on p "Add a note" at bounding box center [417, 200] width 80 height 5
type textarea "**********"
click at [454, 24] on icon "button" at bounding box center [457, 24] width 6 height 6
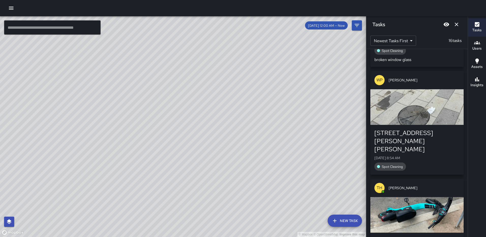
scroll to position [203, 0]
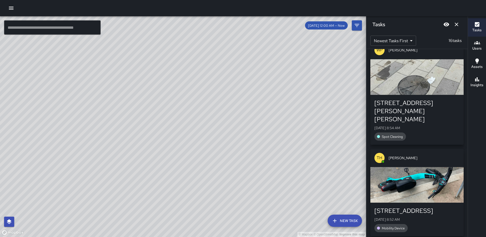
click at [431, 84] on div "button" at bounding box center [416, 77] width 93 height 36
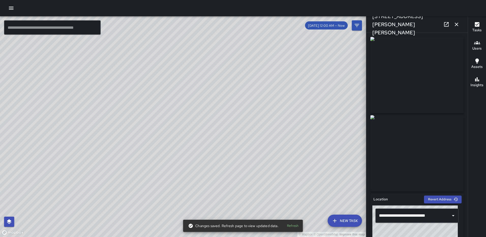
click at [456, 23] on icon "button" at bounding box center [457, 24] width 6 height 6
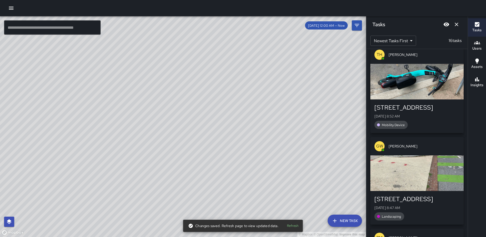
scroll to position [316, 0]
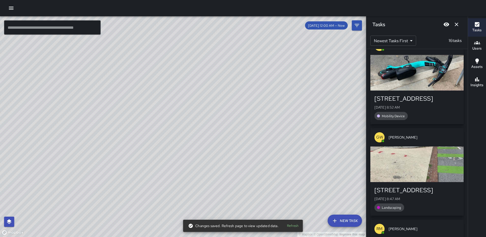
click at [425, 146] on div "button" at bounding box center [416, 164] width 93 height 36
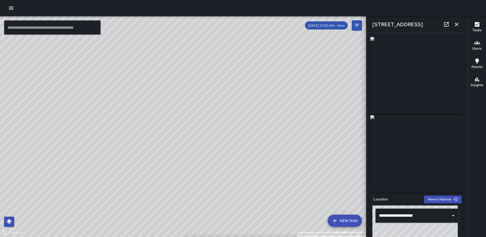
type input "**********"
click at [458, 25] on icon "button" at bounding box center [457, 25] width 4 height 4
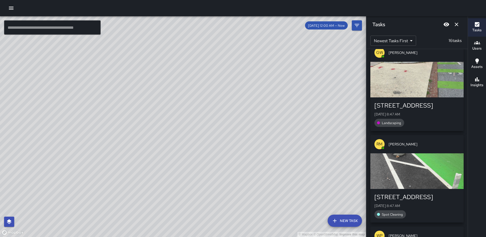
scroll to position [417, 0]
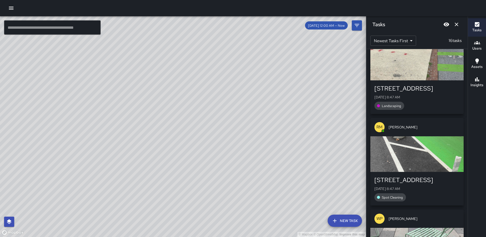
click at [425, 141] on div "button" at bounding box center [416, 154] width 93 height 36
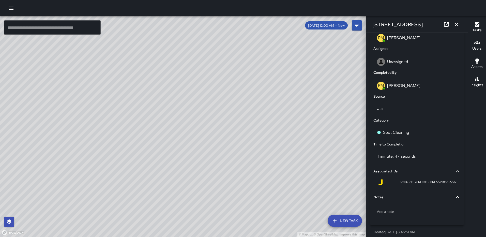
scroll to position [289, 0]
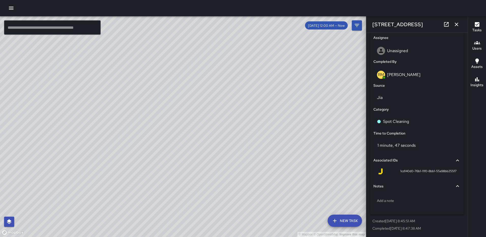
click at [459, 25] on icon "button" at bounding box center [457, 24] width 6 height 6
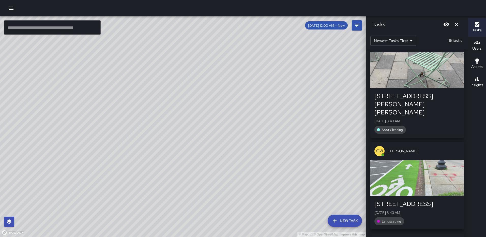
scroll to position [621, 0]
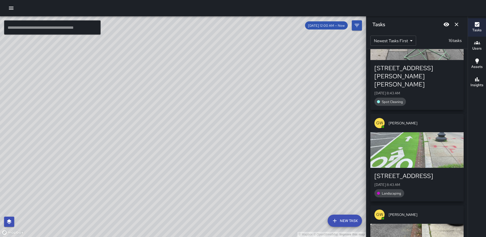
click at [411, 133] on div "button" at bounding box center [416, 150] width 93 height 36
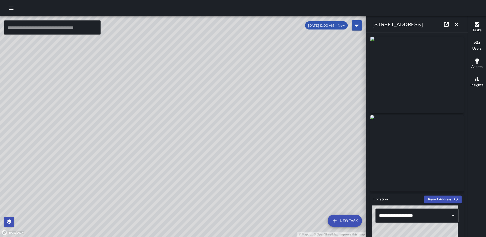
click at [457, 23] on icon "button" at bounding box center [457, 24] width 6 height 6
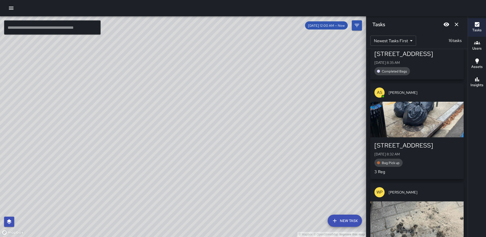
scroll to position [1002, 0]
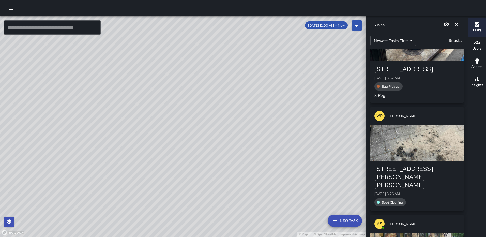
click at [434, 126] on div "button" at bounding box center [416, 143] width 93 height 36
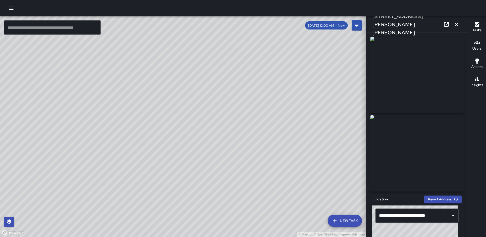
click at [454, 24] on icon "button" at bounding box center [457, 24] width 6 height 6
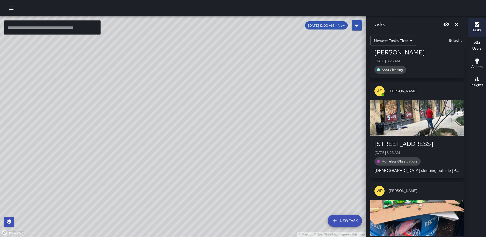
scroll to position [1231, 0]
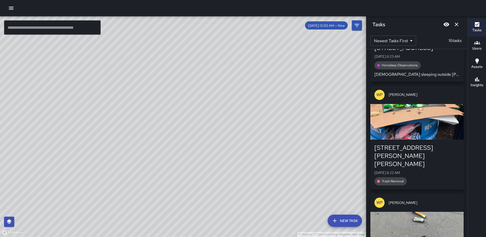
click at [413, 104] on div "button" at bounding box center [416, 122] width 93 height 36
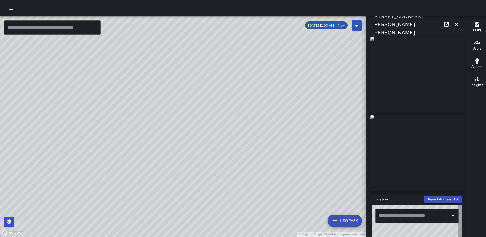
type input "**********"
click at [458, 25] on icon "button" at bounding box center [457, 24] width 6 height 6
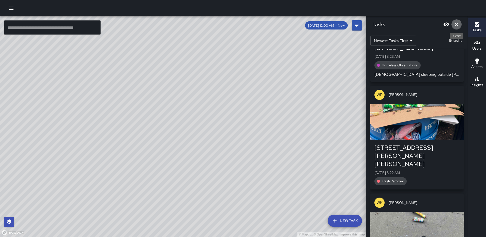
click at [459, 24] on icon "Dismiss" at bounding box center [457, 24] width 6 height 6
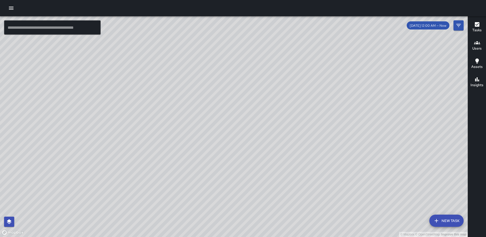
drag, startPoint x: 228, startPoint y: 138, endPoint x: 215, endPoint y: 67, distance: 72.6
click at [215, 67] on div "© Mapbox © OpenStreetMap Improve this map" at bounding box center [234, 126] width 468 height 221
click at [7, 7] on button "button" at bounding box center [11, 8] width 10 height 10
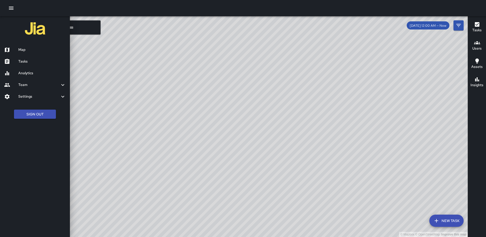
click at [21, 83] on h6 "Team" at bounding box center [38, 85] width 41 height 6
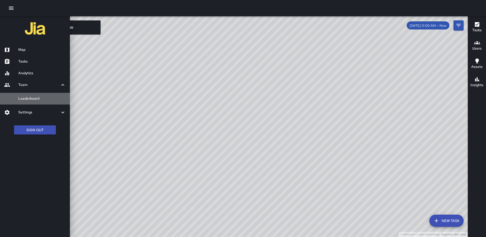
click at [28, 95] on link "Leaderboard" at bounding box center [35, 99] width 70 height 12
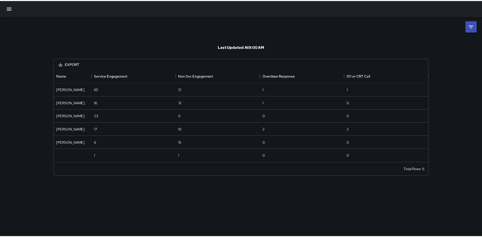
scroll to position [90, 374]
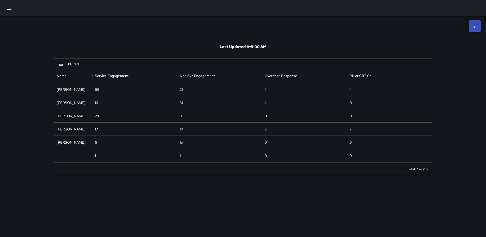
click at [476, 26] on icon at bounding box center [475, 26] width 6 height 6
click at [454, 44] on body "**********" at bounding box center [243, 118] width 486 height 237
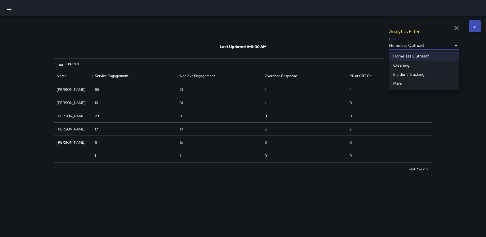
click at [418, 63] on li "Cleaning" at bounding box center [424, 65] width 70 height 9
type input "**********"
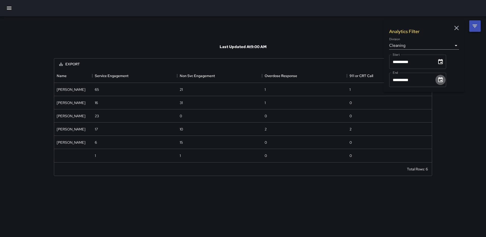
click at [441, 78] on icon "Choose date, selected date is Aug 31, 2025" at bounding box center [441, 80] width 6 height 6
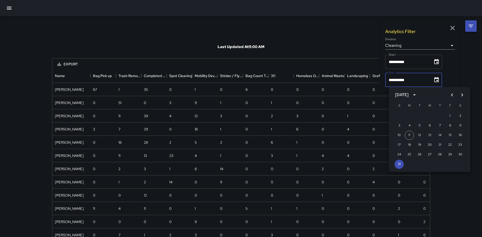
scroll to position [213, 374]
click at [399, 135] on button "10" at bounding box center [399, 135] width 9 height 9
type input "**********"
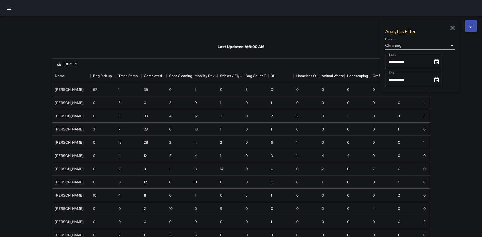
click at [68, 62] on button "Export" at bounding box center [67, 64] width 29 height 9
click at [66, 74] on li "Download as CSV" at bounding box center [73, 75] width 40 height 9
click at [9, 7] on icon "button" at bounding box center [9, 8] width 5 height 3
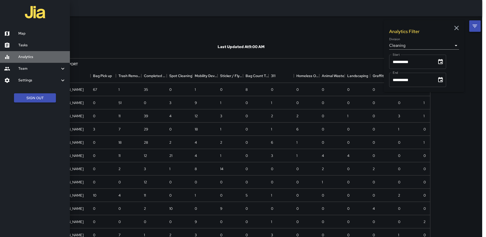
click at [29, 54] on h6 "Analytics" at bounding box center [42, 57] width 48 height 6
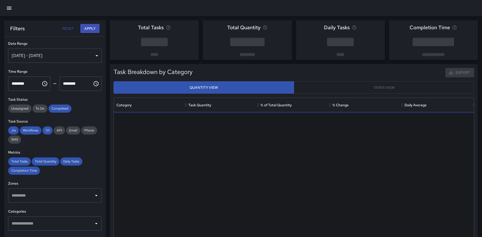
scroll to position [148, 357]
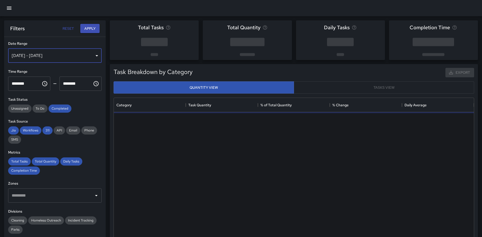
click at [92, 54] on div "[DATE] - [DATE]" at bounding box center [55, 56] width 94 height 14
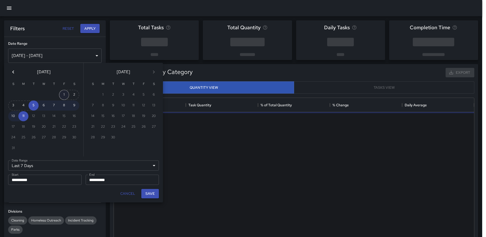
click at [63, 94] on button "1" at bounding box center [64, 95] width 10 height 10
type input "******"
type input "**********"
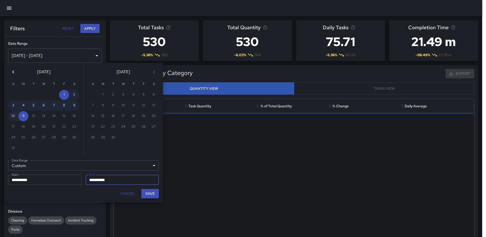
click at [154, 194] on button "Save" at bounding box center [150, 193] width 18 height 9
type input "**********"
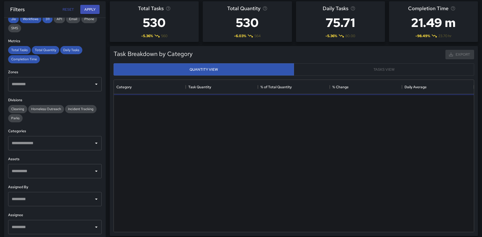
scroll to position [76, 0]
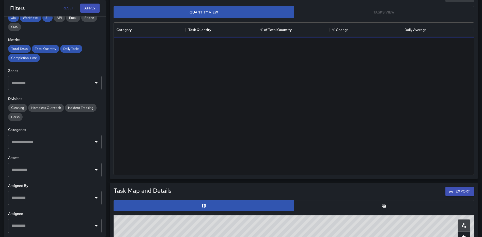
click at [60, 223] on input "text" at bounding box center [50, 226] width 81 height 10
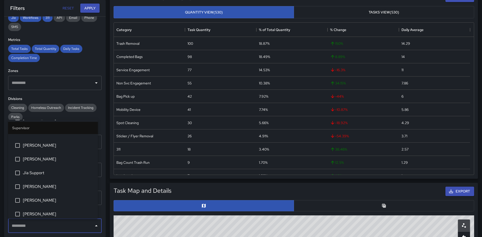
scroll to position [23, 0]
click at [48, 199] on span "[PERSON_NAME]" at bounding box center [58, 201] width 71 height 6
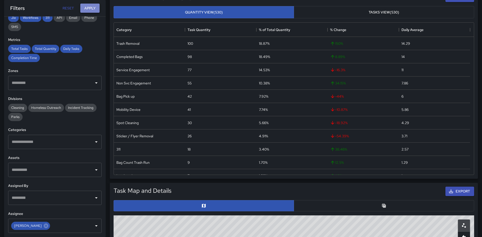
click at [94, 9] on button "Apply" at bounding box center [89, 8] width 19 height 9
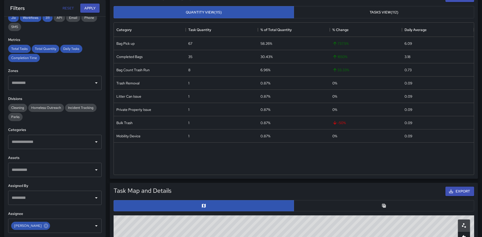
click at [388, 11] on button "Tasks View (112)" at bounding box center [384, 12] width 181 height 12
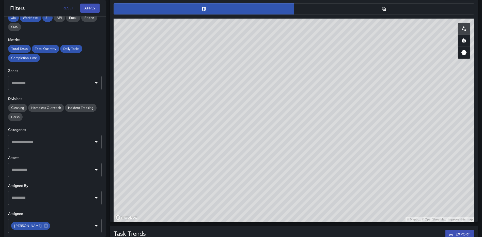
scroll to position [275, 0]
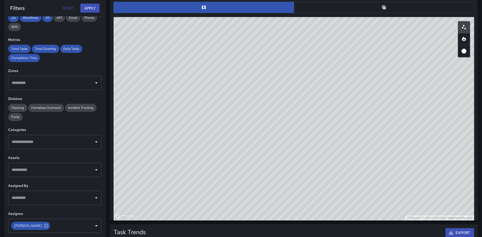
click at [370, 5] on button "button" at bounding box center [384, 7] width 181 height 11
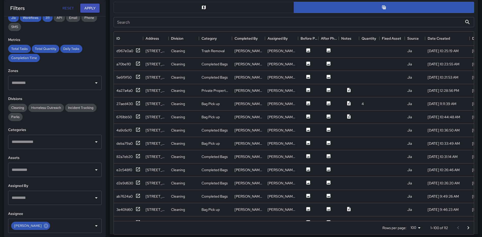
scroll to position [718, 0]
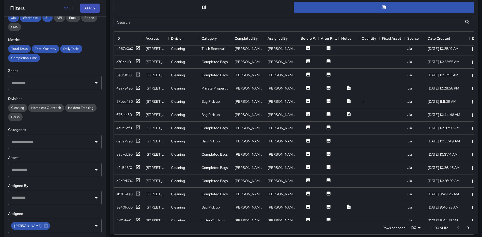
click at [138, 101] on icon at bounding box center [138, 100] width 5 height 5
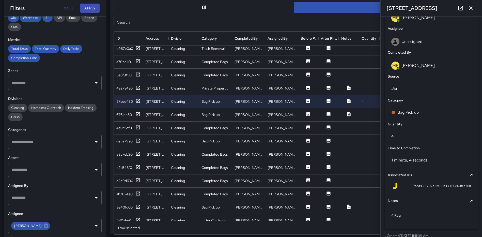
scroll to position [291, 0]
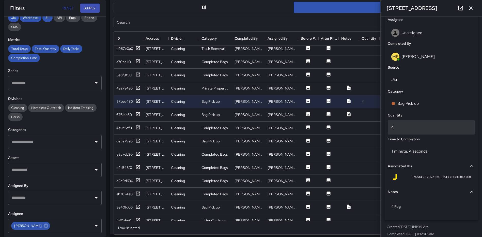
click at [432, 127] on p "4" at bounding box center [432, 127] width 80 height 6
type input "*"
click at [471, 6] on icon "button" at bounding box center [471, 8] width 6 height 6
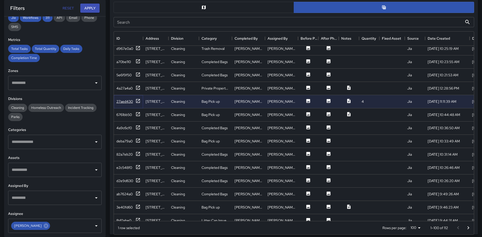
click at [138, 102] on icon at bounding box center [138, 100] width 5 height 5
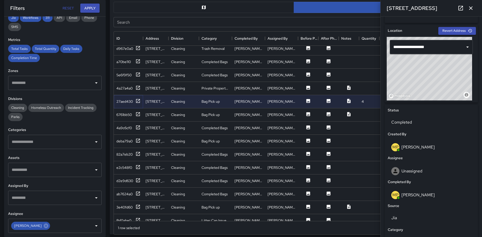
scroll to position [0, 0]
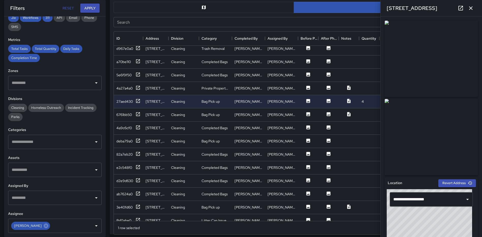
click at [473, 5] on icon "button" at bounding box center [471, 8] width 6 height 6
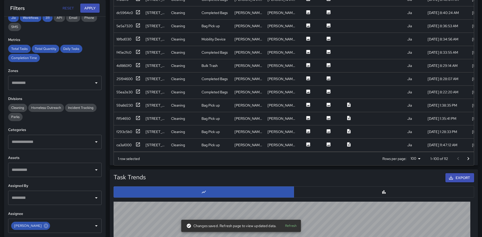
scroll to position [351, 0]
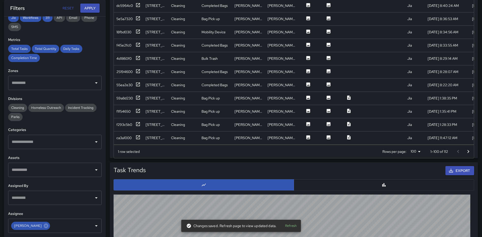
click at [467, 151] on icon "Go to next page" at bounding box center [469, 152] width 6 height 6
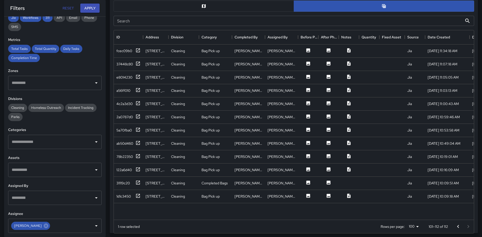
scroll to position [300, 0]
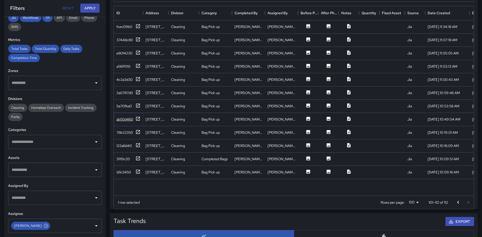
click at [138, 118] on icon at bounding box center [138, 119] width 4 height 4
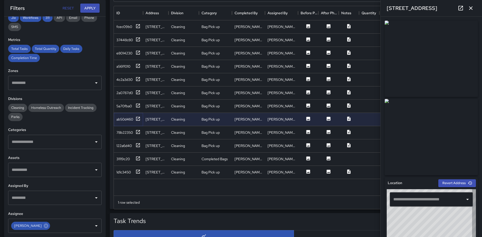
type input "**********"
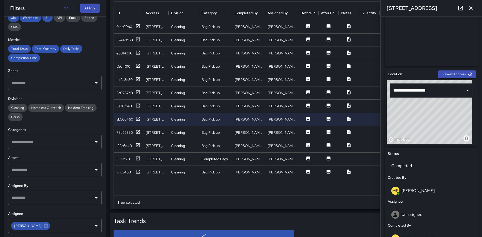
scroll to position [0, 0]
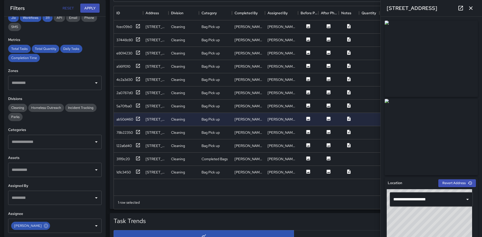
click at [471, 8] on icon "button" at bounding box center [471, 8] width 6 height 6
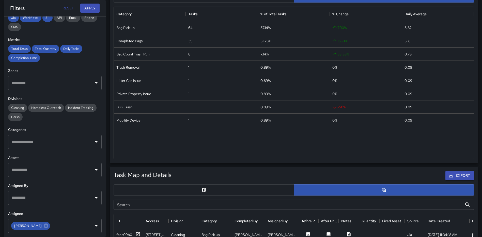
scroll to position [83, 0]
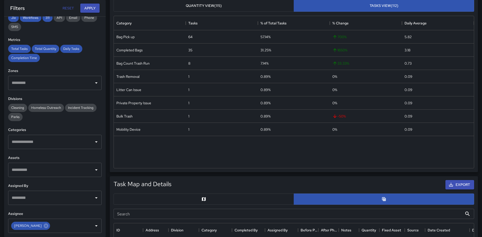
click at [214, 196] on button "button" at bounding box center [204, 199] width 181 height 11
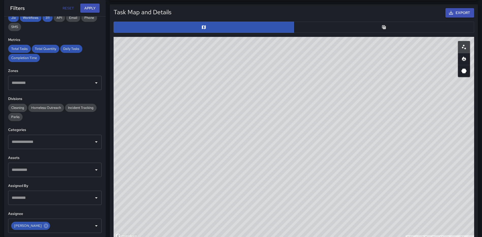
scroll to position [257, 0]
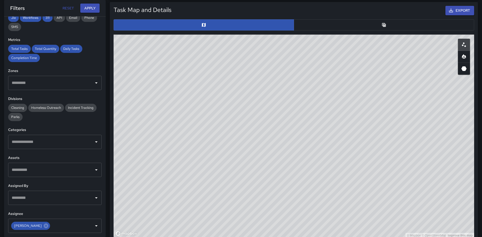
click at [465, 52] on button "button" at bounding box center [464, 57] width 12 height 12
